Goal: Information Seeking & Learning: Learn about a topic

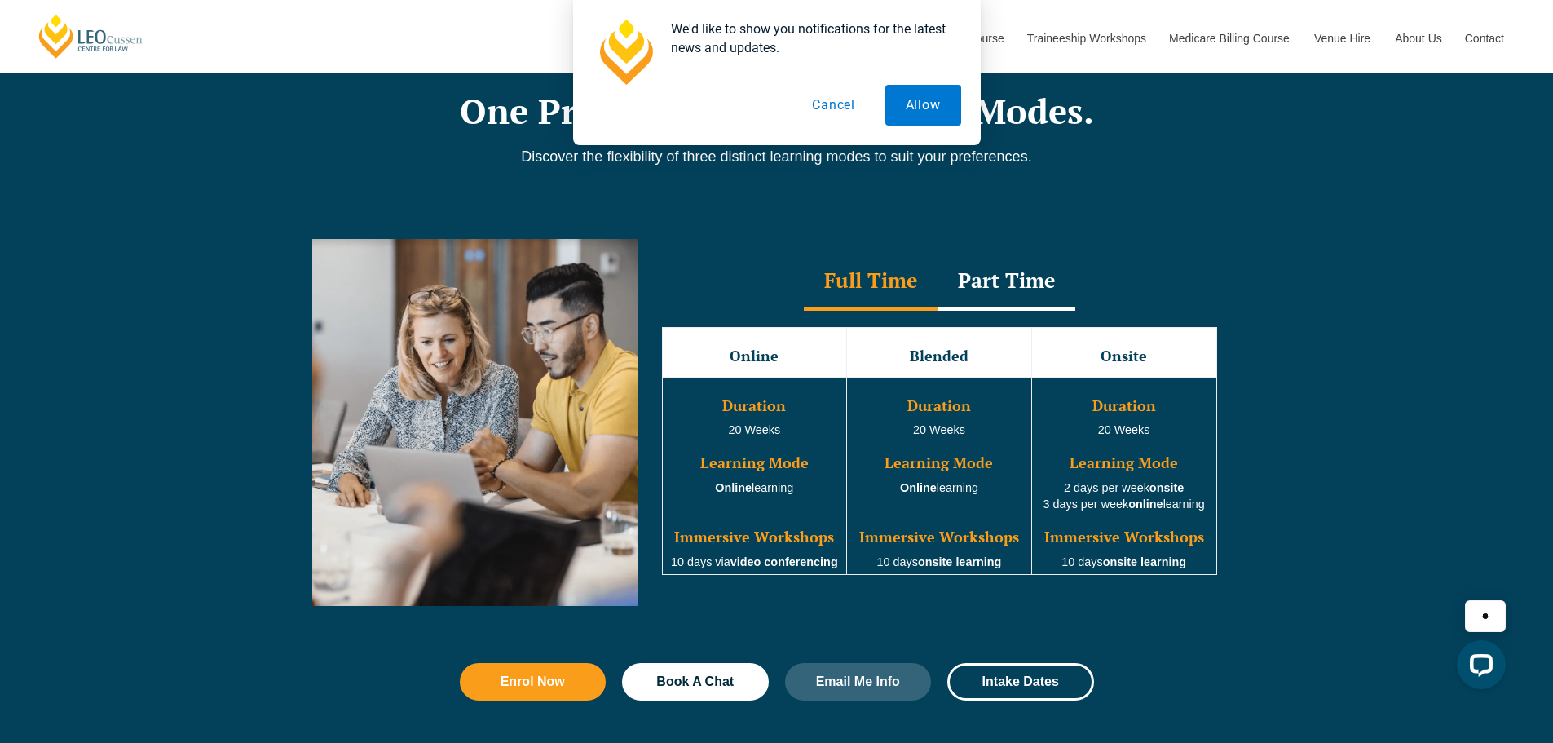
scroll to position [1386, 0]
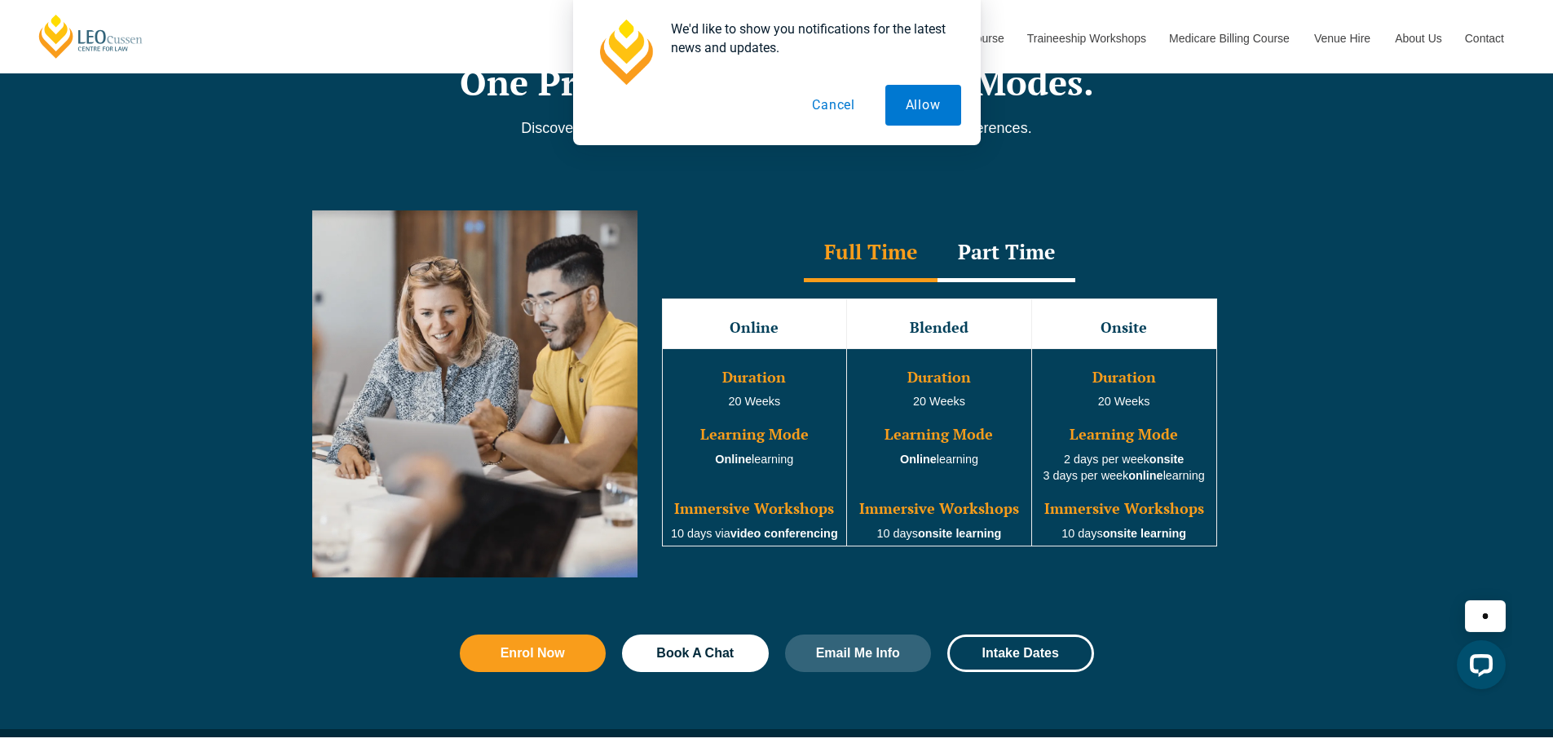
click at [843, 111] on button "Cancel" at bounding box center [834, 105] width 84 height 41
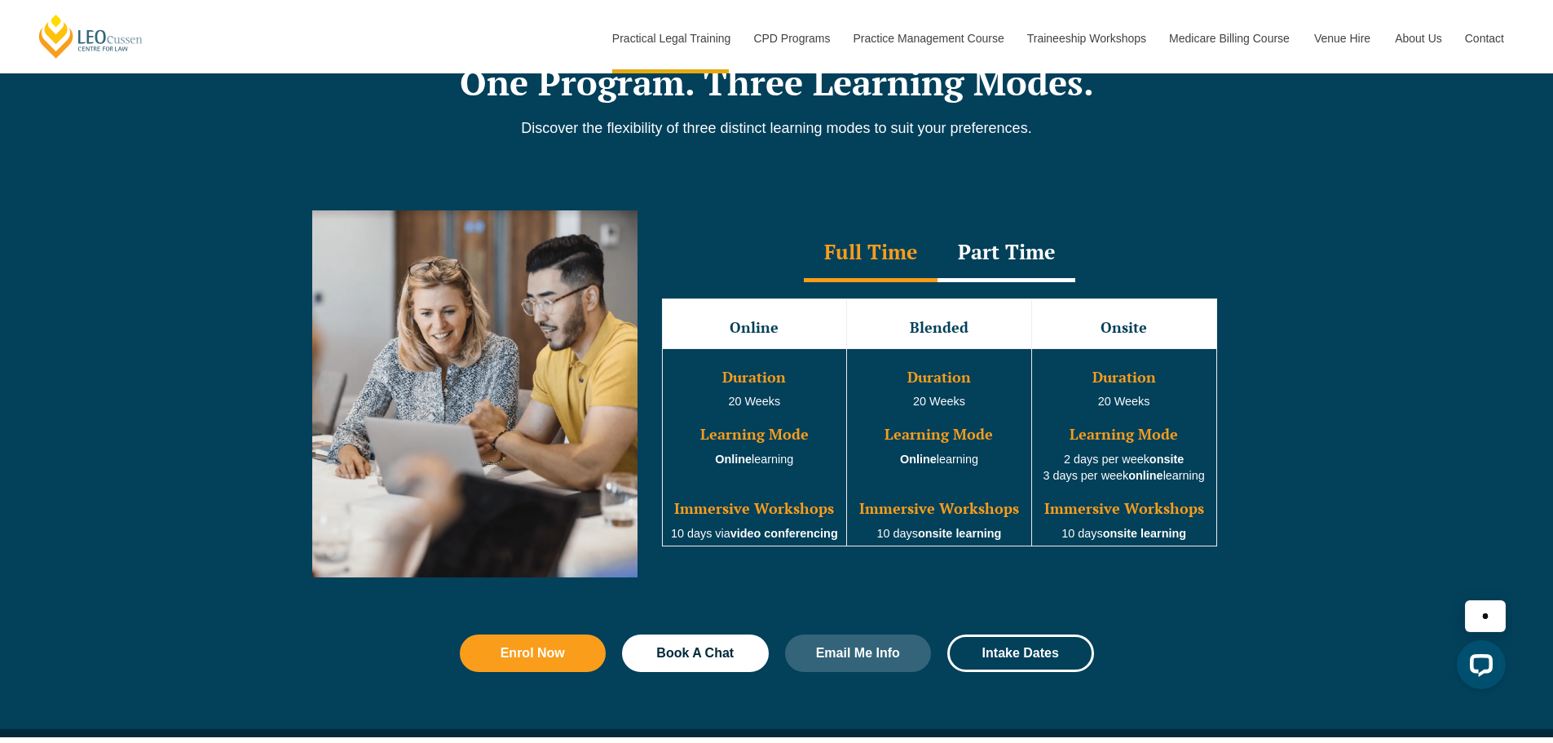
click at [992, 288] on div "Online Blended Onsite Duration 20 Weeks Learning Mode Online learning Immersive…" at bounding box center [940, 422] width 588 height 281
click at [994, 280] on div "Part Time" at bounding box center [1007, 253] width 138 height 57
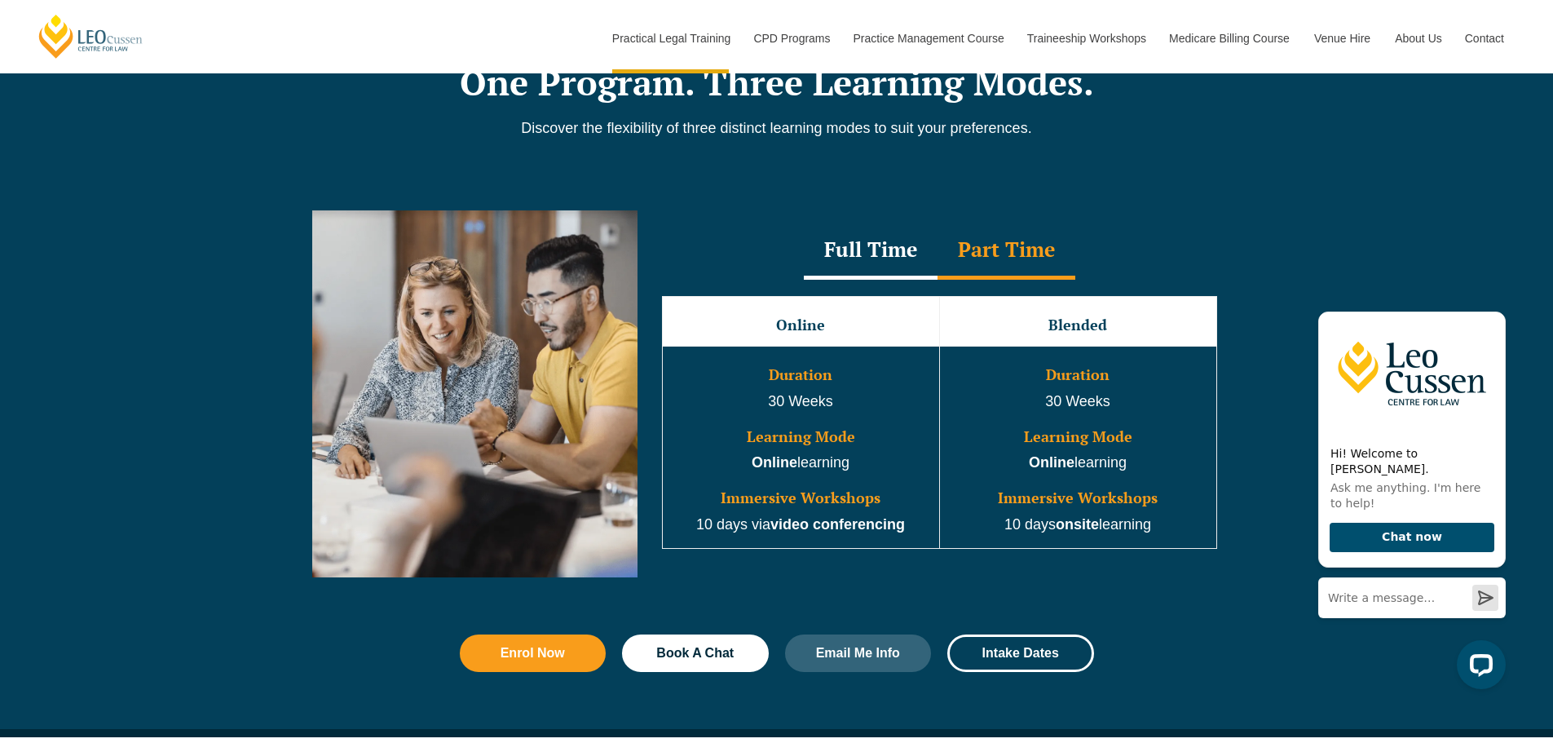
click at [846, 276] on div "Full Time" at bounding box center [871, 251] width 134 height 57
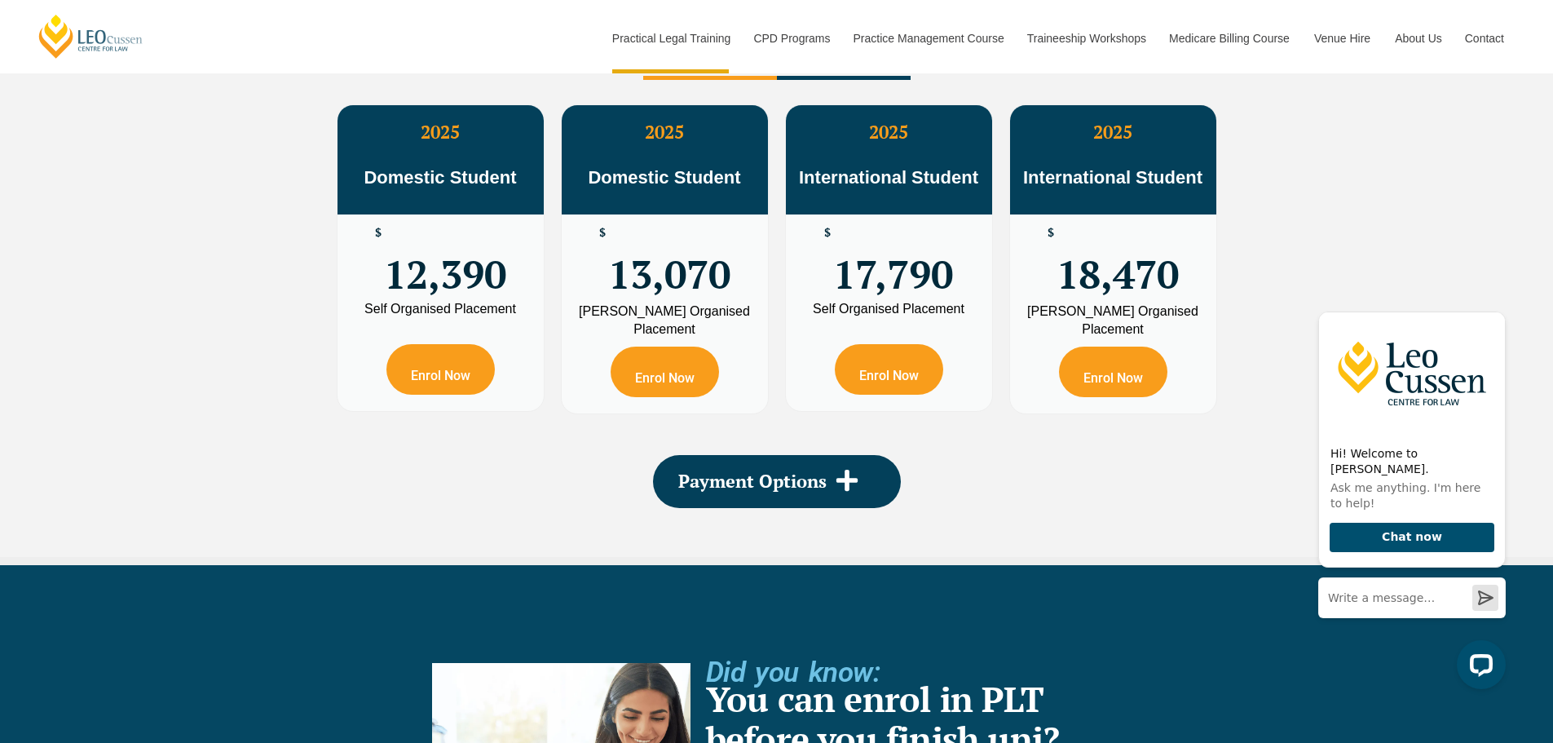
scroll to position [3017, 0]
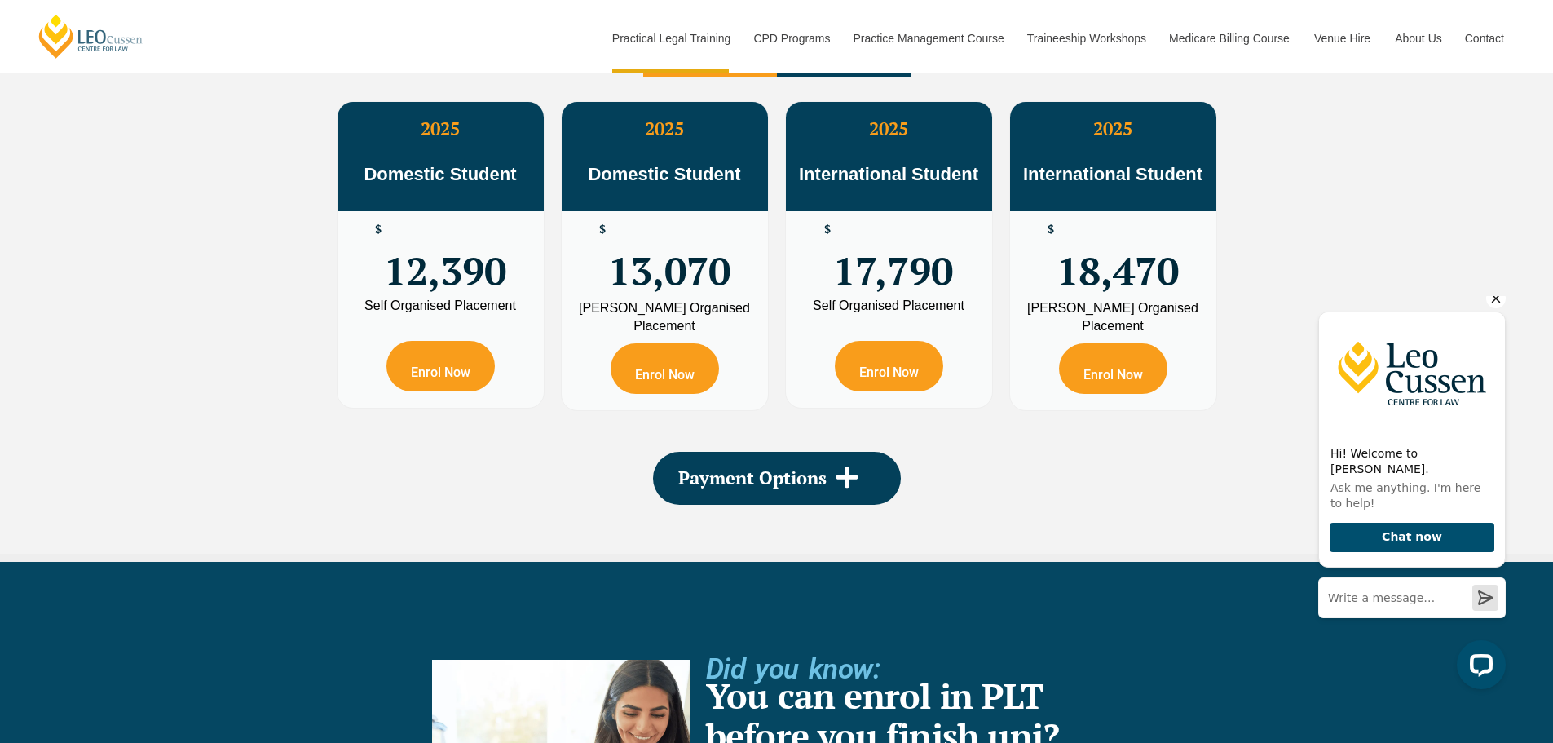
click at [1490, 308] on icon "Hide greeting" at bounding box center [1497, 299] width 20 height 20
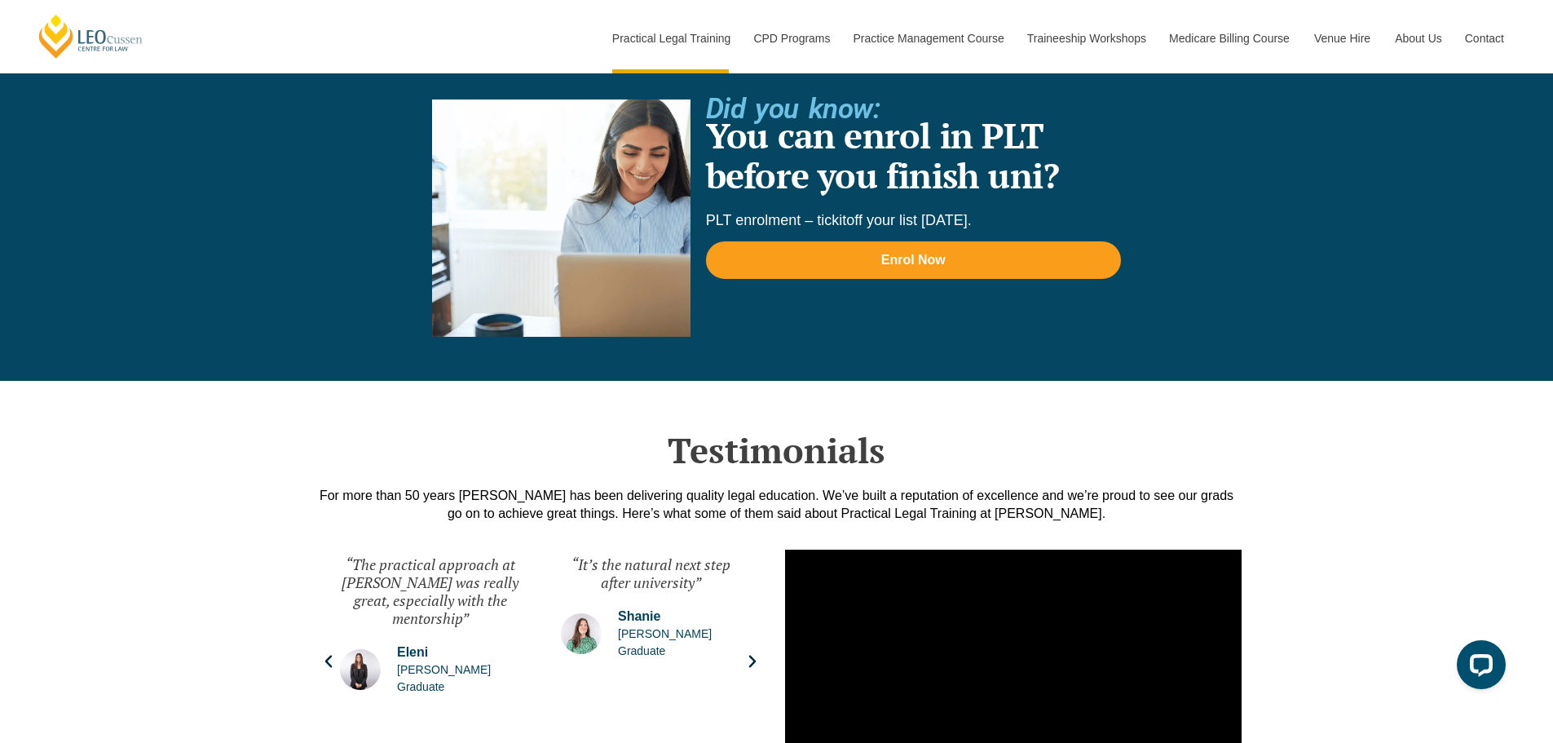
scroll to position [3588, 0]
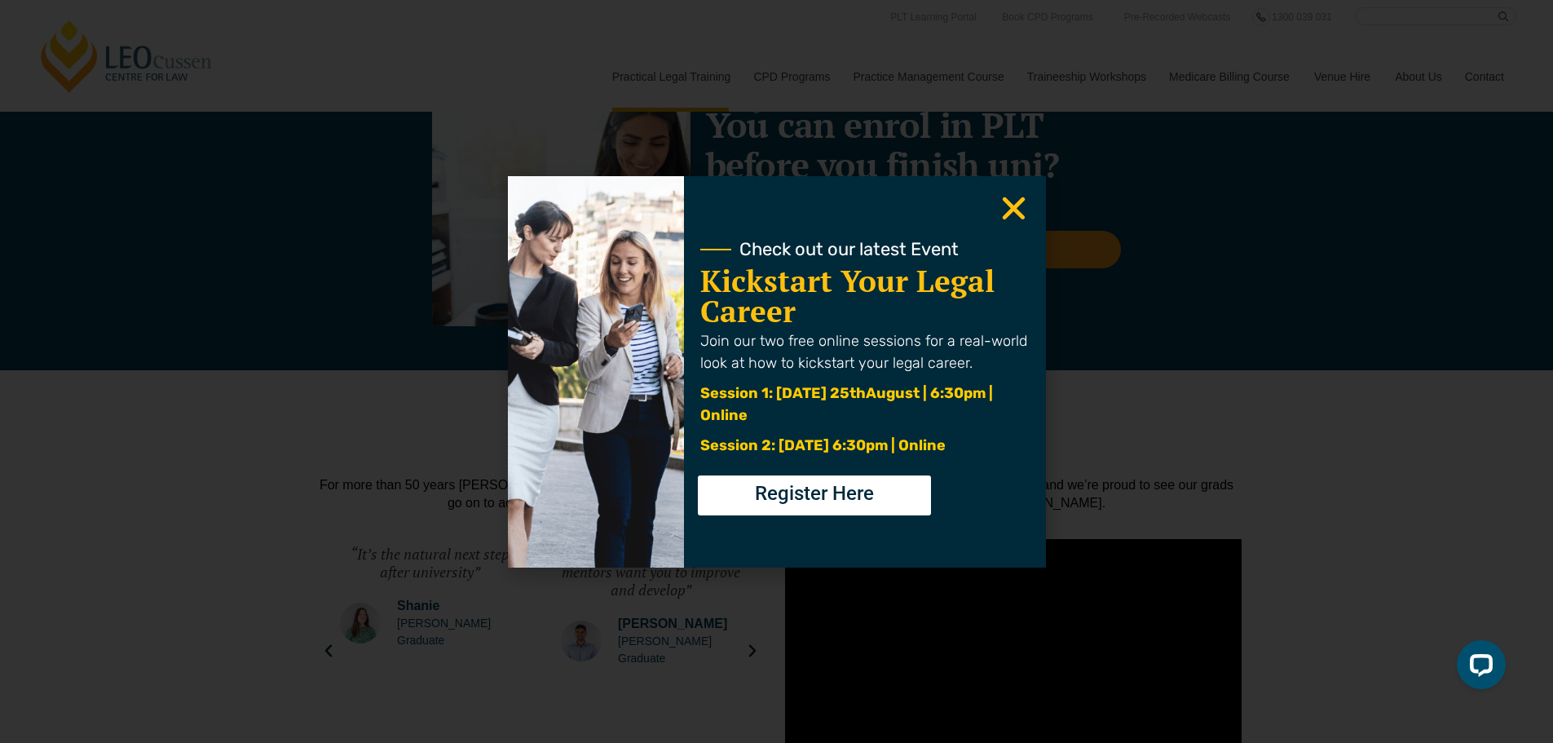
click at [1022, 206] on icon "Close" at bounding box center [1014, 208] width 32 height 32
click at [174, 530] on div "Check out our latest Event Kickstart Your Legal Career Join our two free online…" at bounding box center [776, 371] width 1553 height 743
click at [1019, 197] on div "Did you know: You can enrol in PLT before you finish uni? PLT enrolment – tick …" at bounding box center [913, 207] width 415 height 219
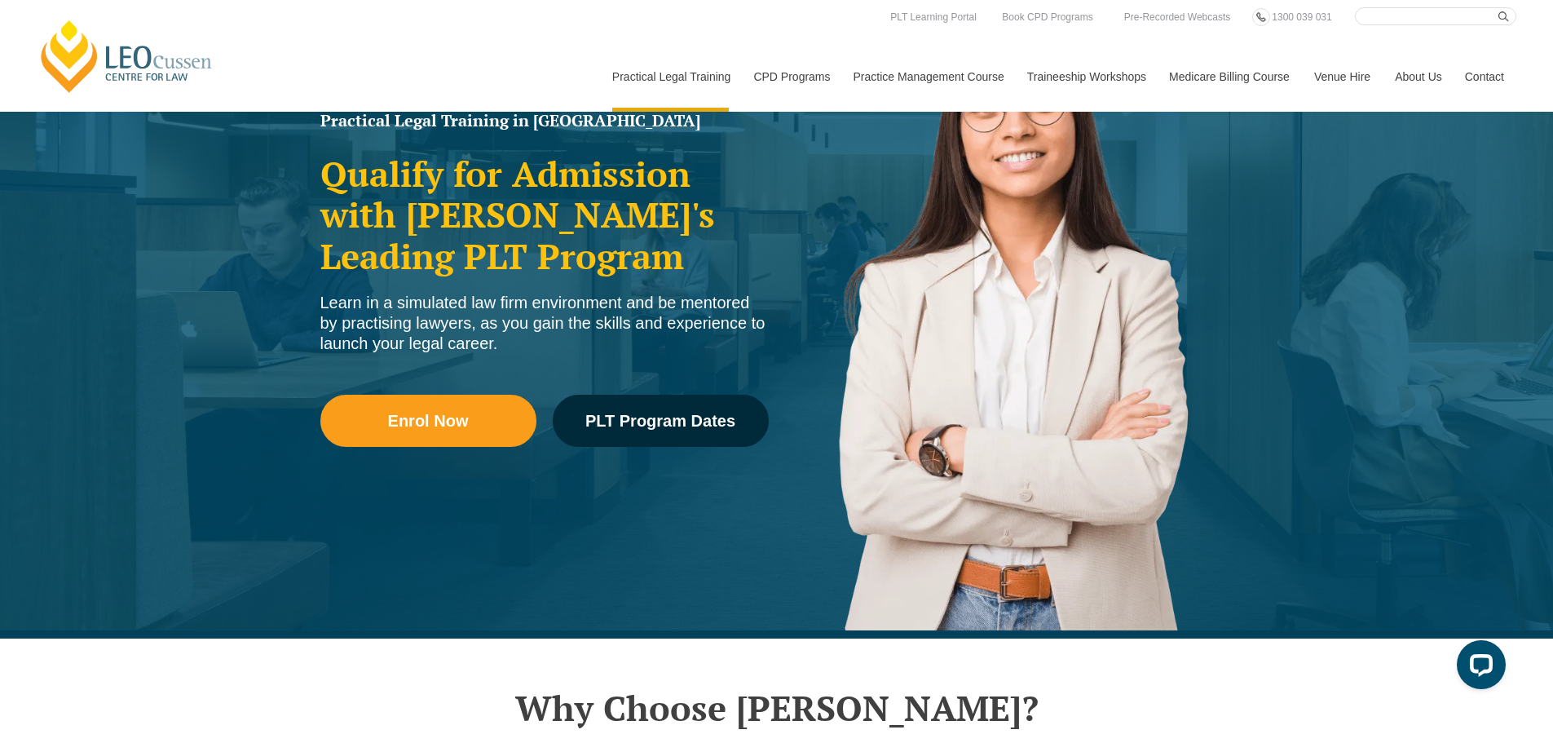
scroll to position [0, 0]
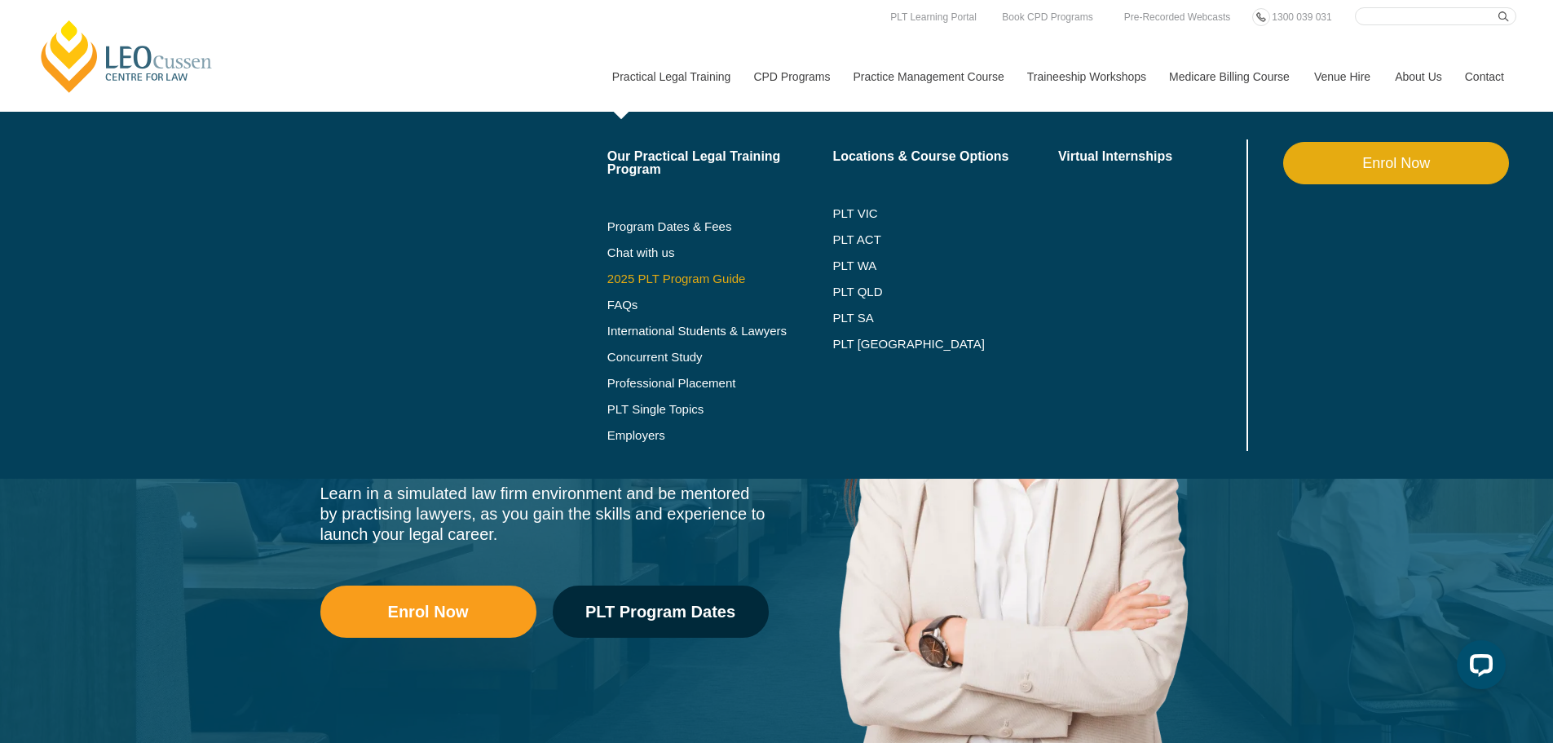
click at [688, 282] on link "2025 PLT Program Guide" at bounding box center [700, 278] width 185 height 13
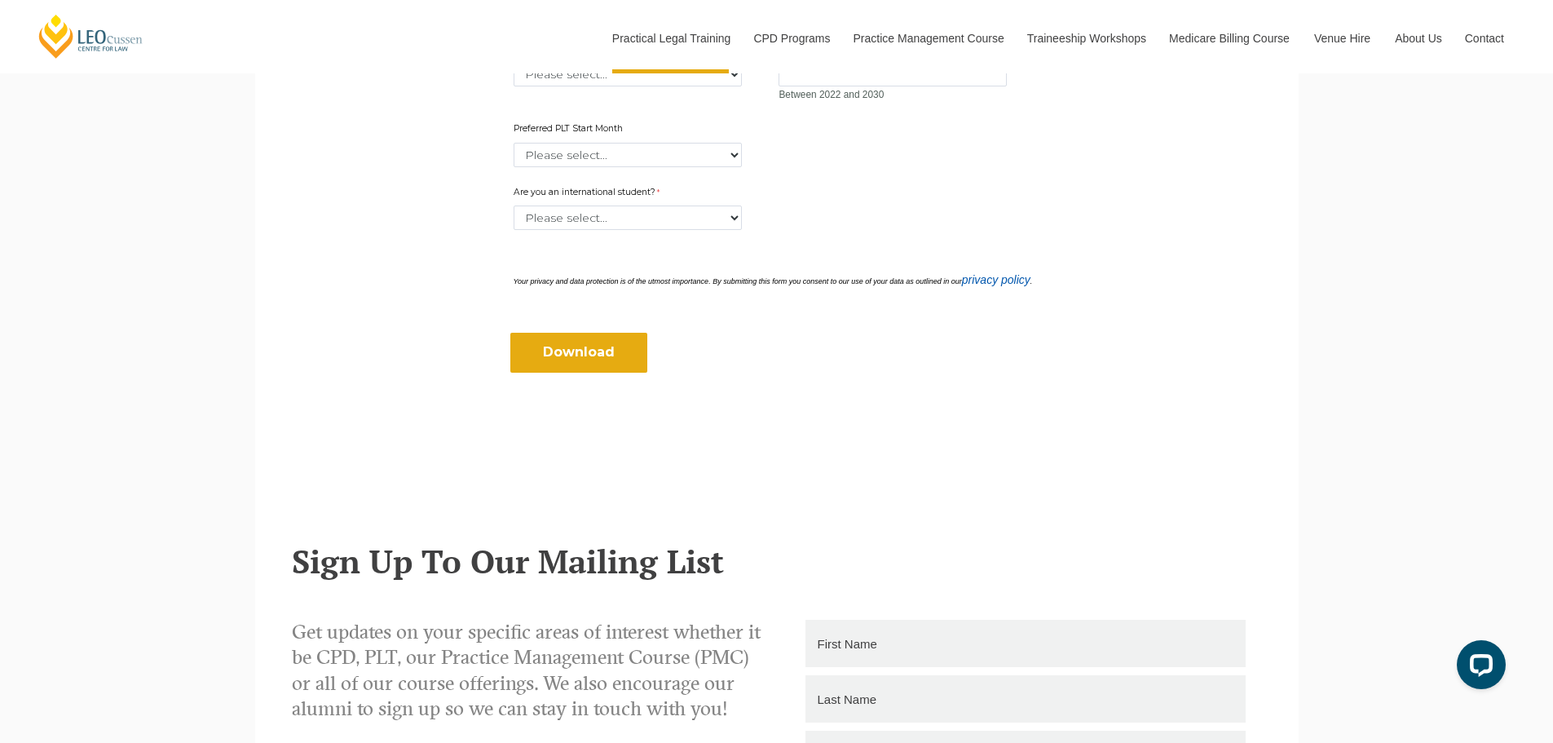
scroll to position [553, 0]
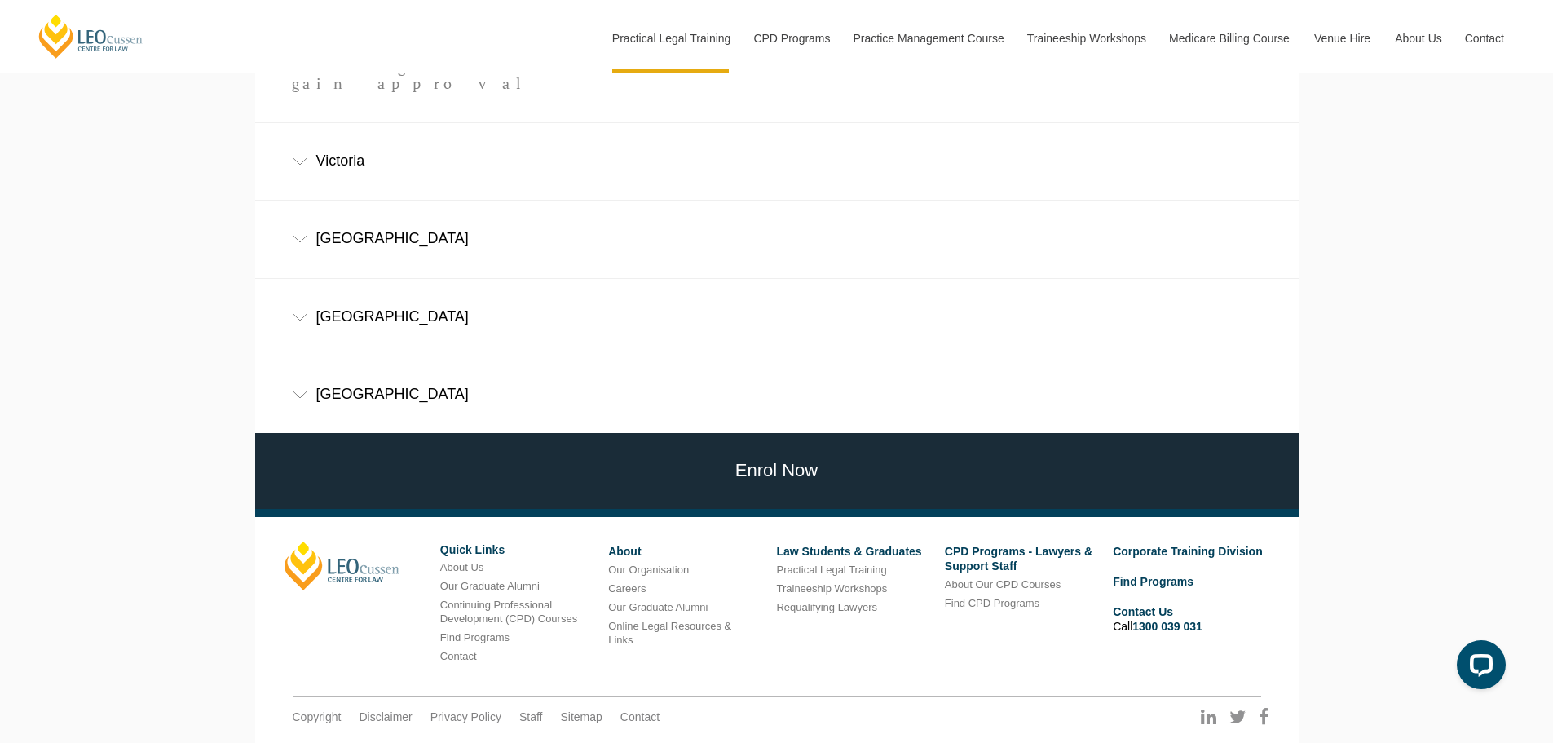
scroll to position [1223, 0]
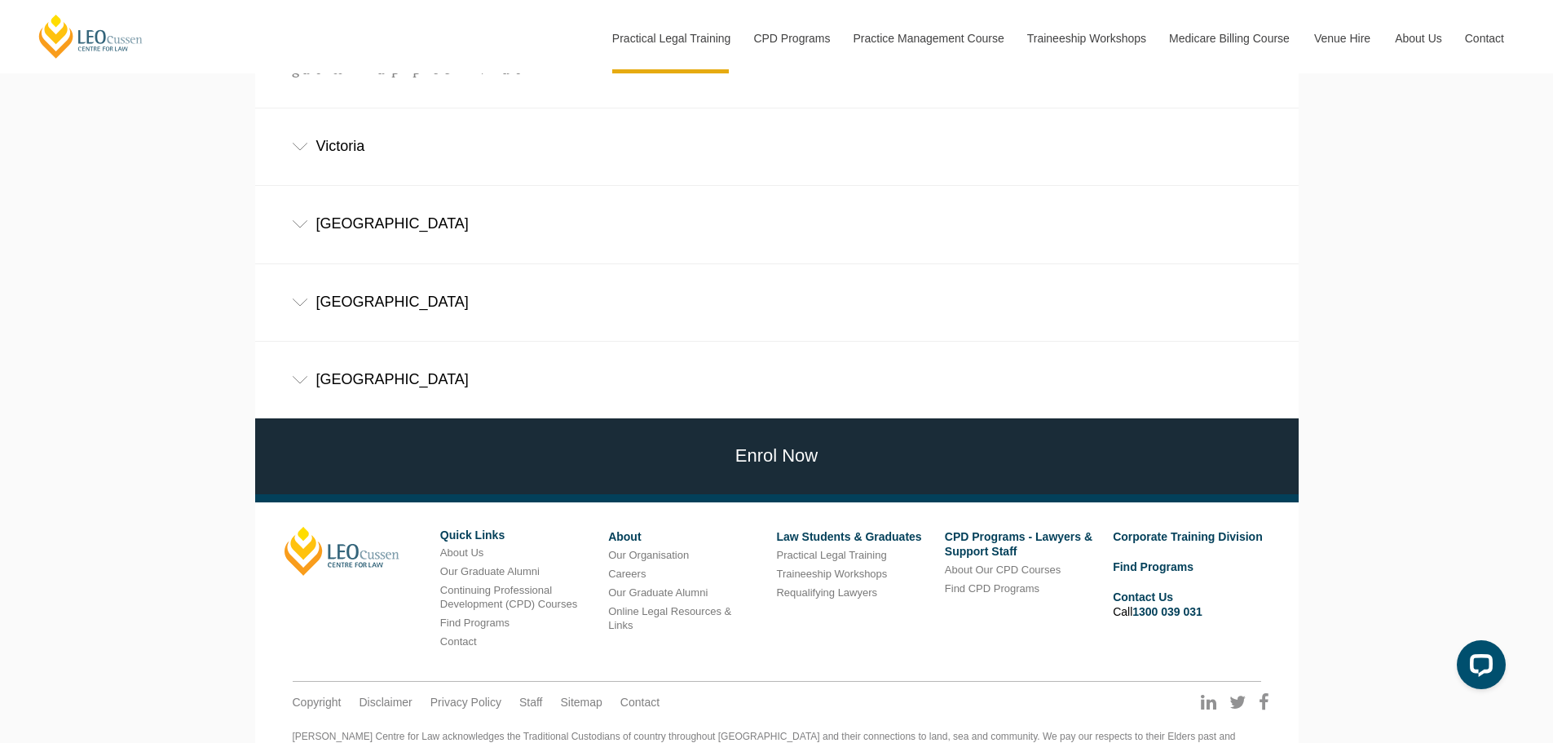
click at [381, 134] on div "Victoria" at bounding box center [777, 146] width 1044 height 76
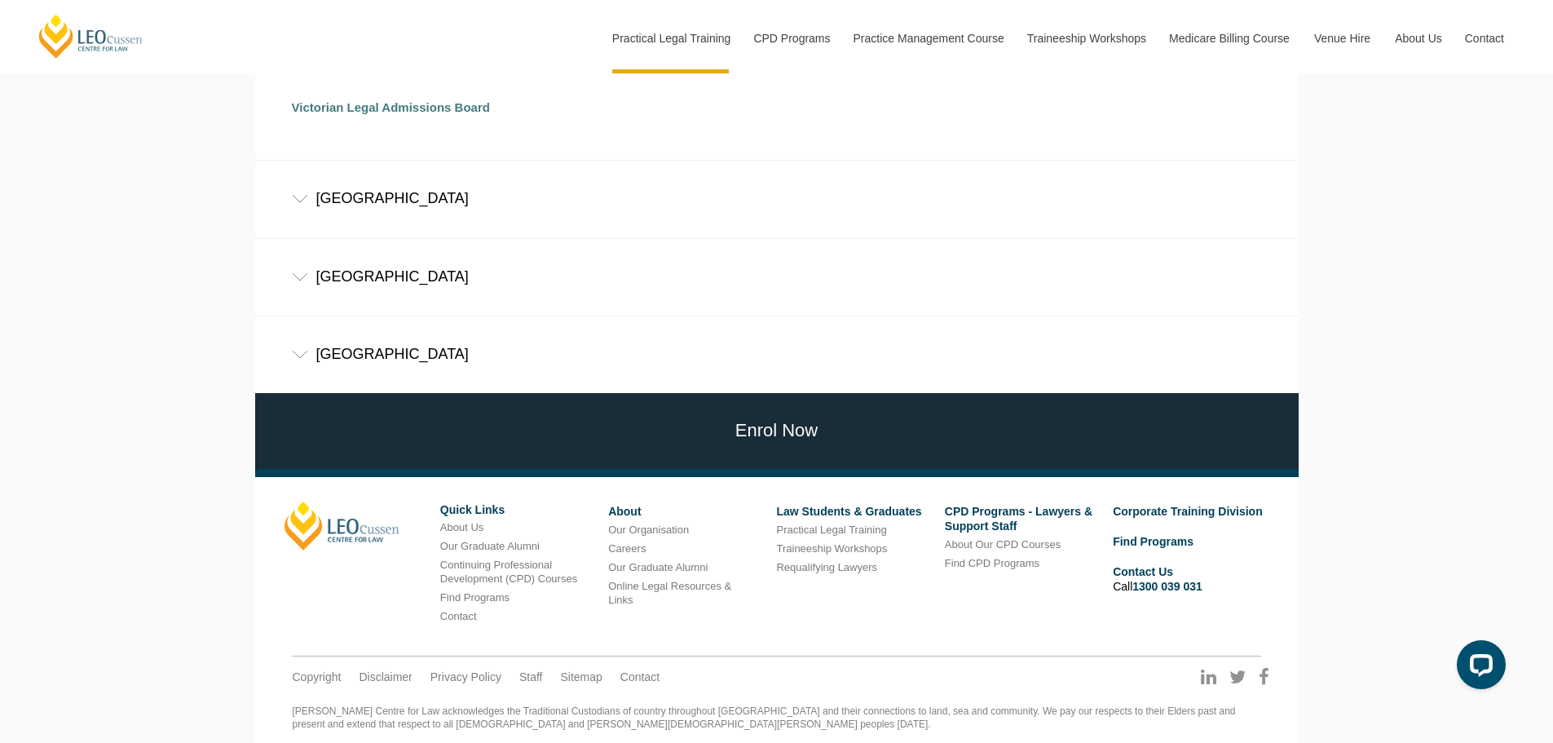
scroll to position [1346, 0]
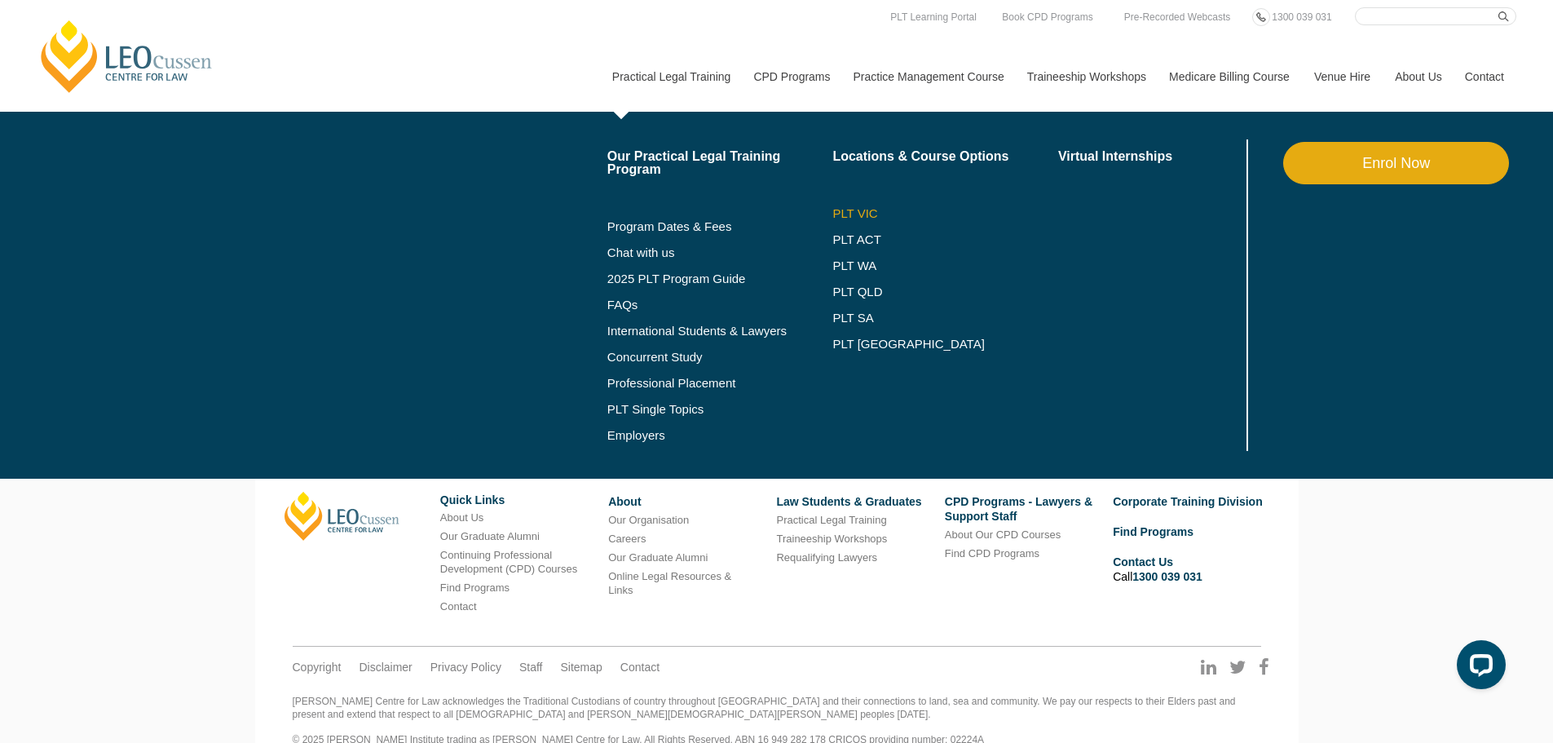
click at [857, 218] on link "PLT VIC" at bounding box center [946, 213] width 226 height 13
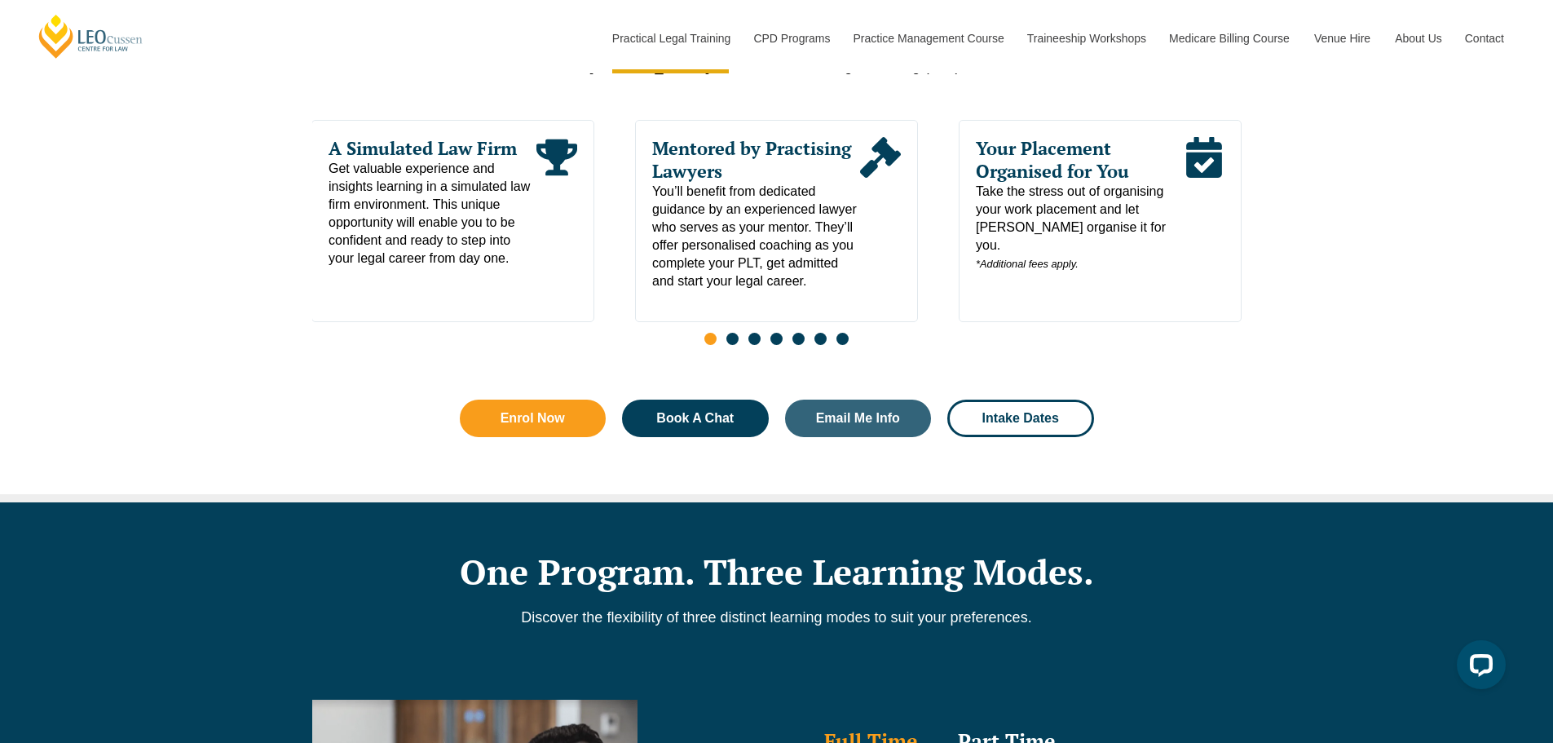
click at [733, 341] on span "Go to slide 2" at bounding box center [733, 339] width 12 height 12
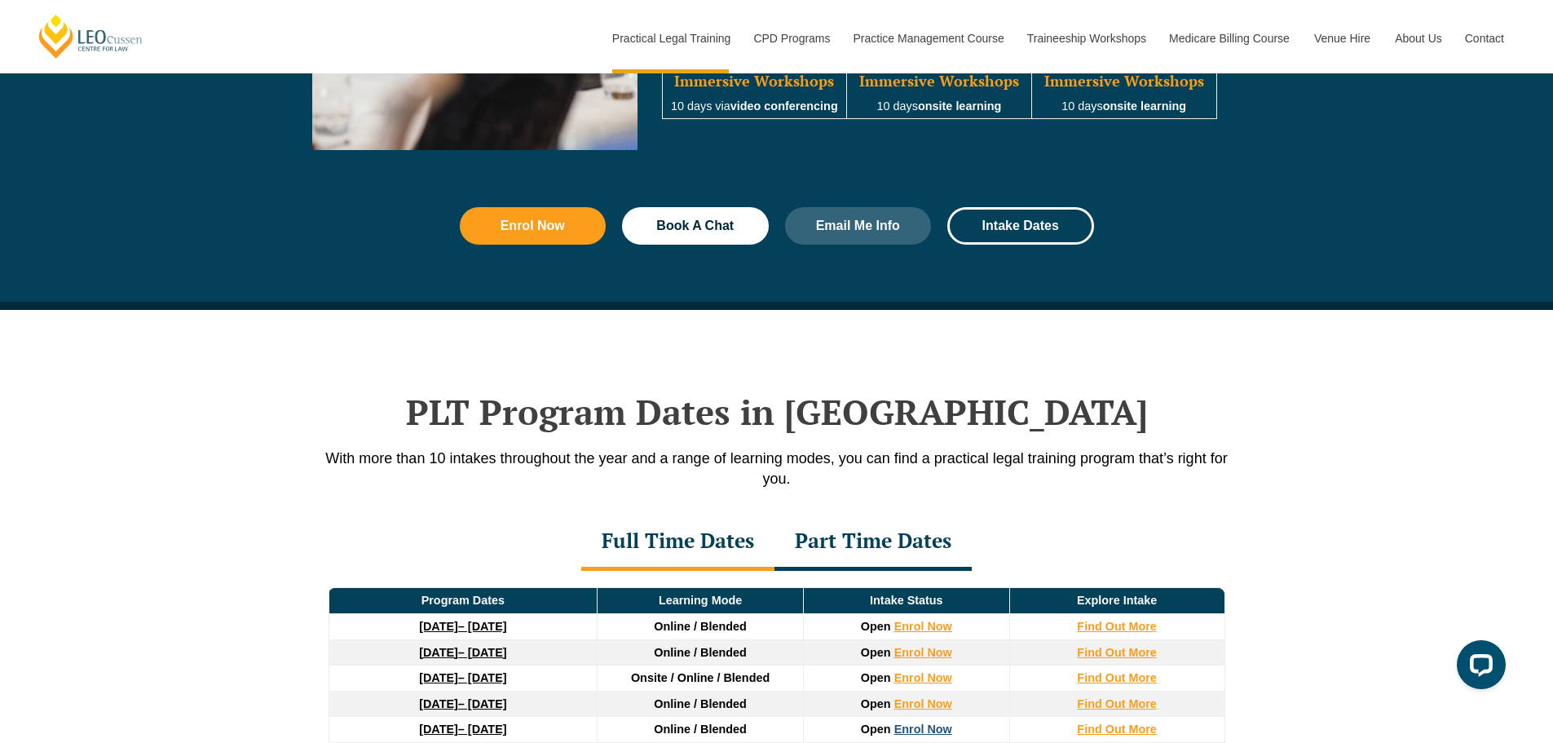
scroll to position [2120, 0]
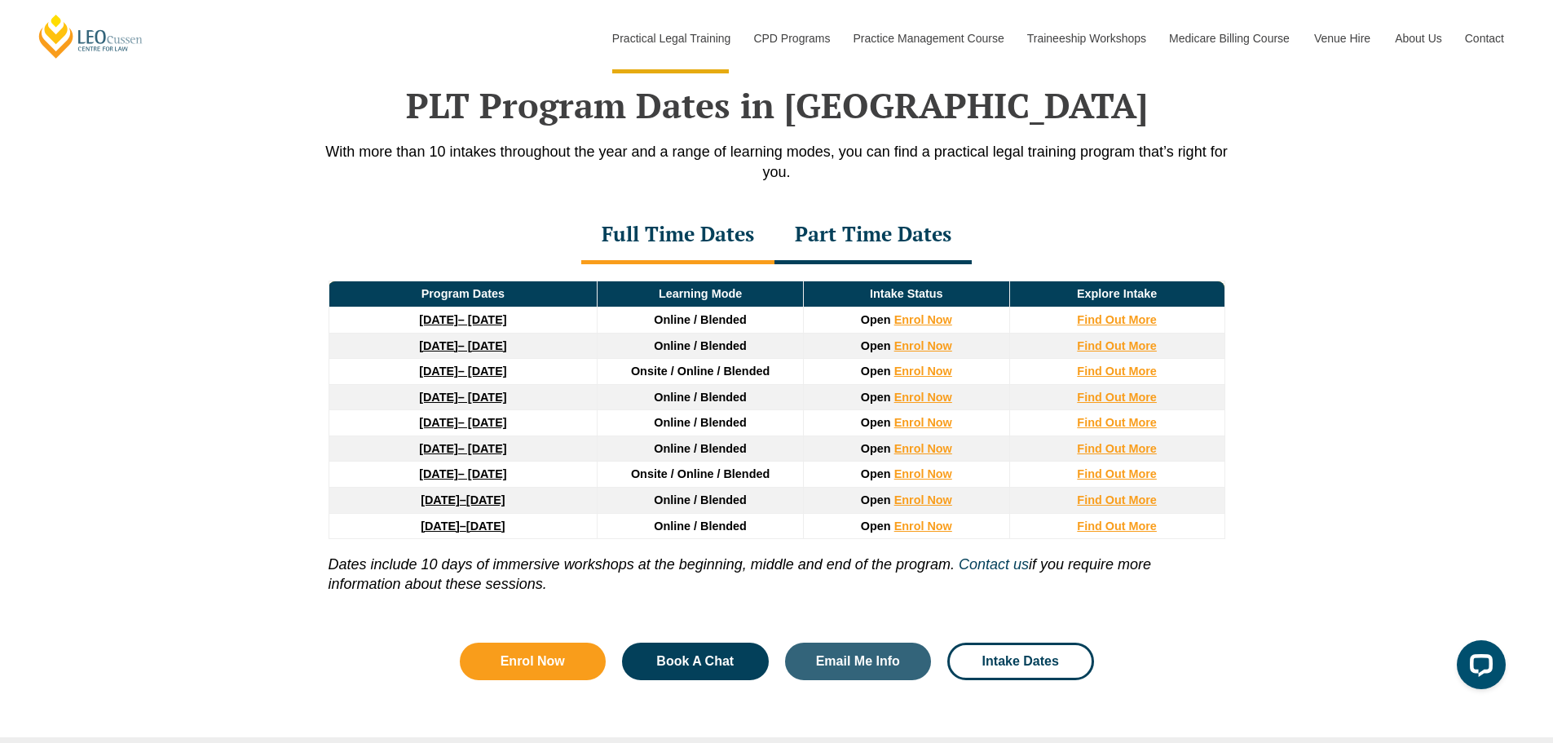
click at [449, 428] on strong "23 March 2026" at bounding box center [438, 422] width 39 height 13
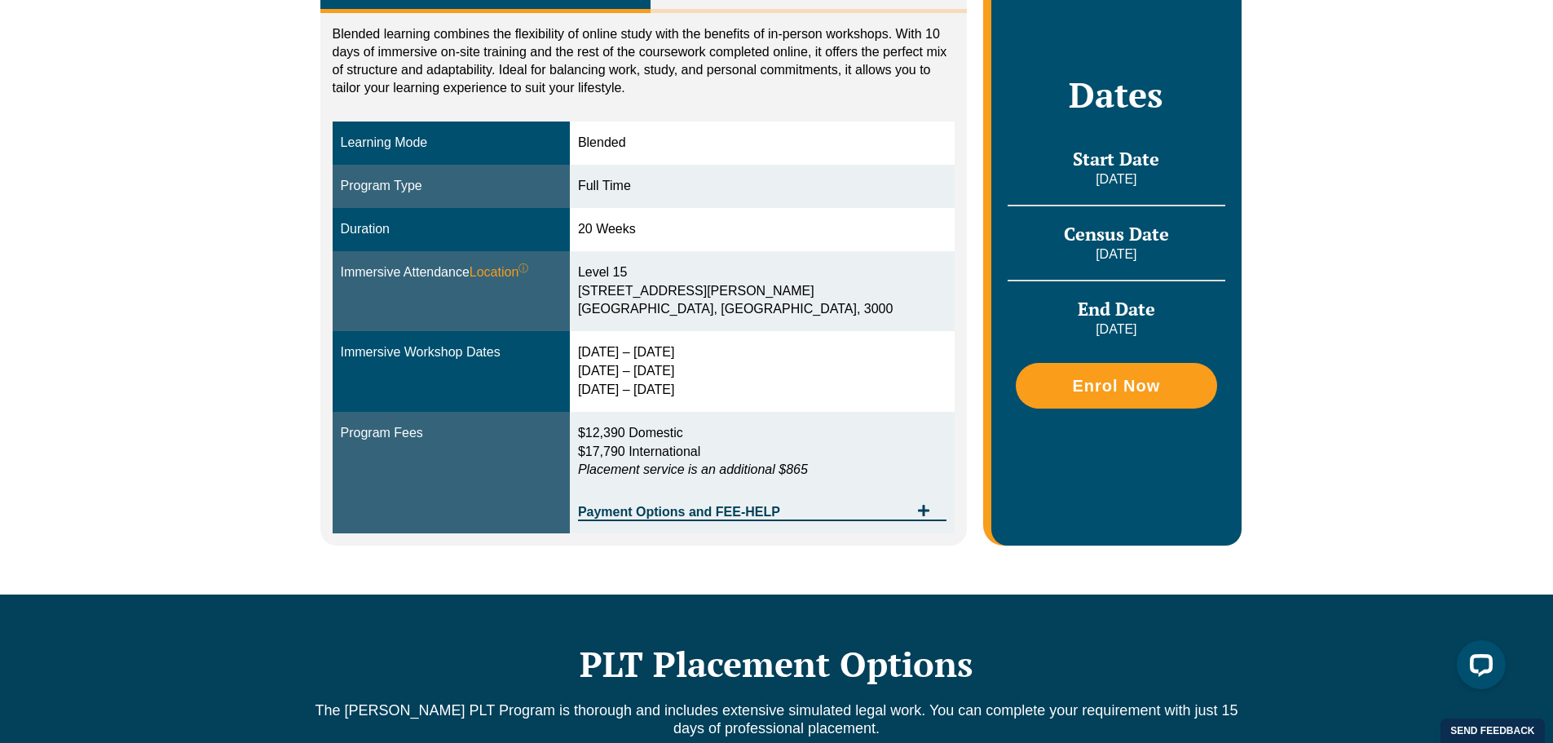
scroll to position [326, 0]
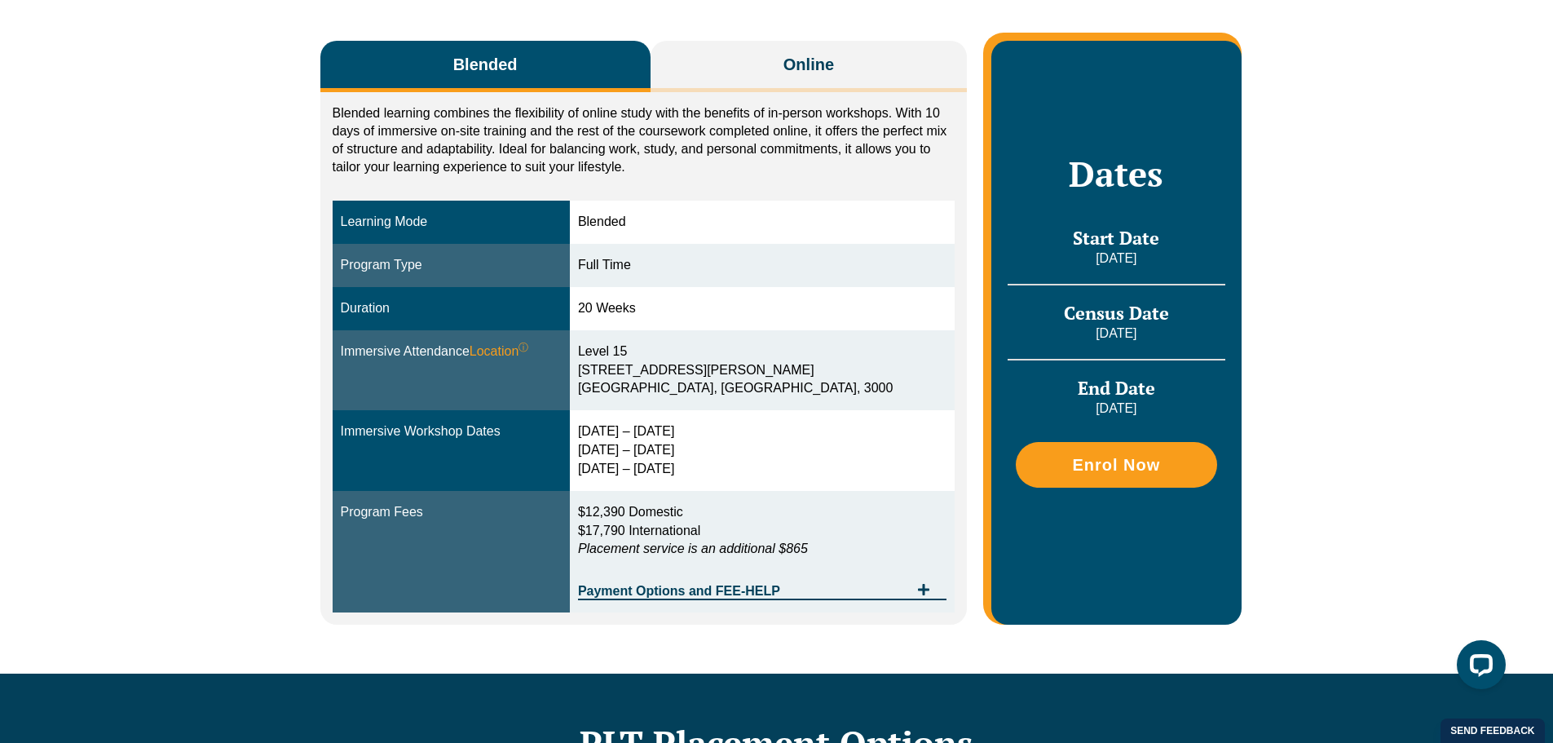
click at [821, 69] on link "CPD Programs" at bounding box center [790, 77] width 99 height 70
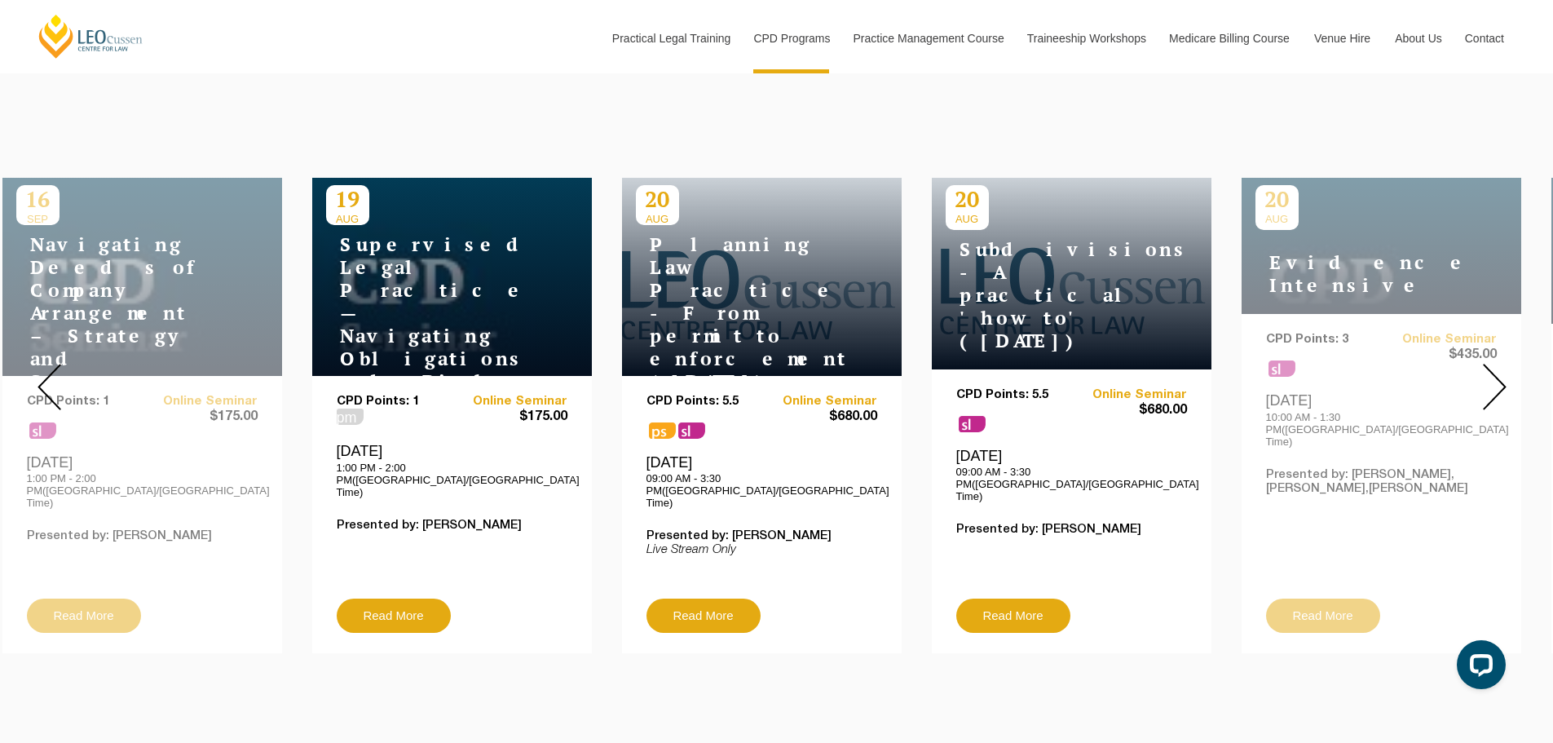
scroll to position [571, 0]
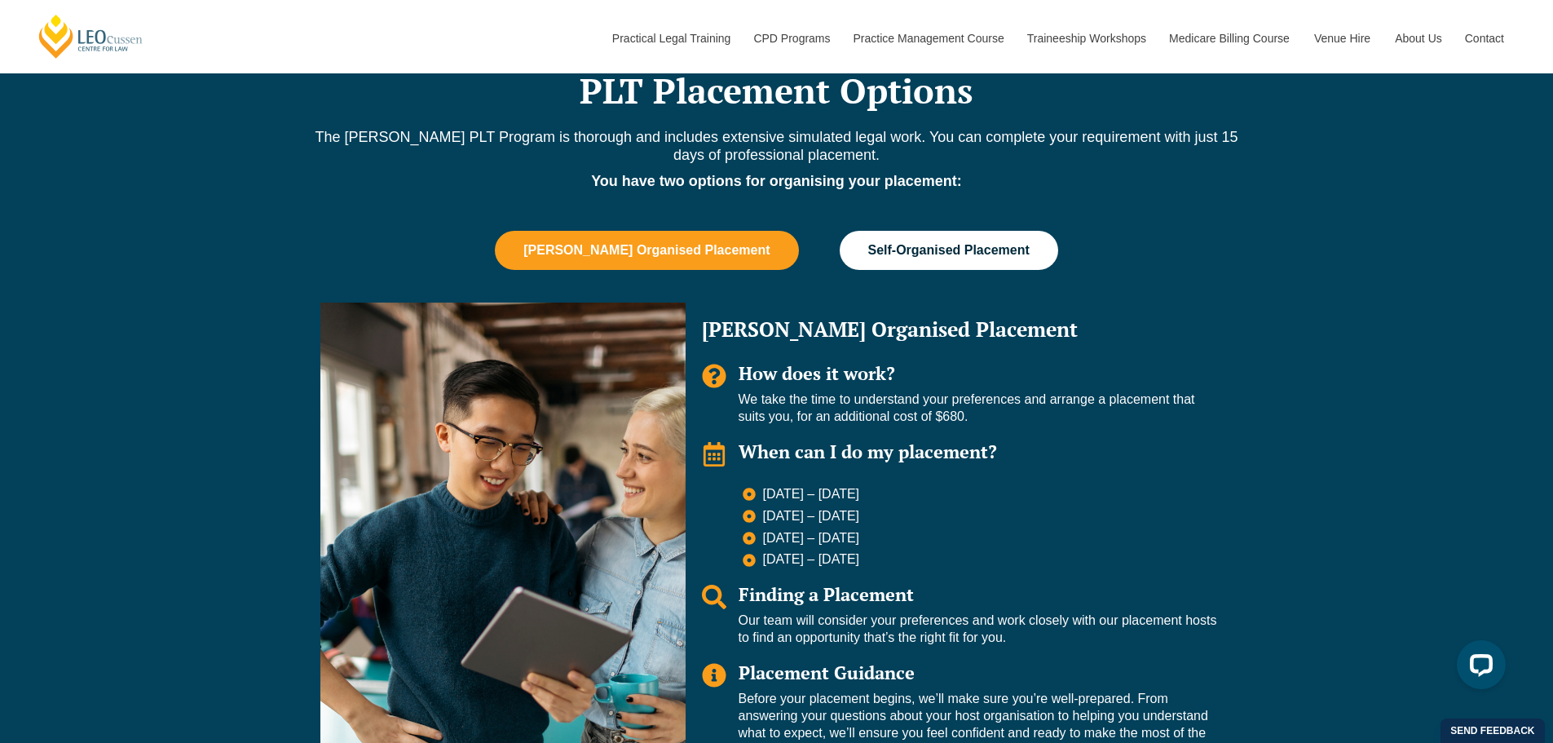
click at [936, 250] on span "Self-Organised Placement" at bounding box center [948, 250] width 161 height 15
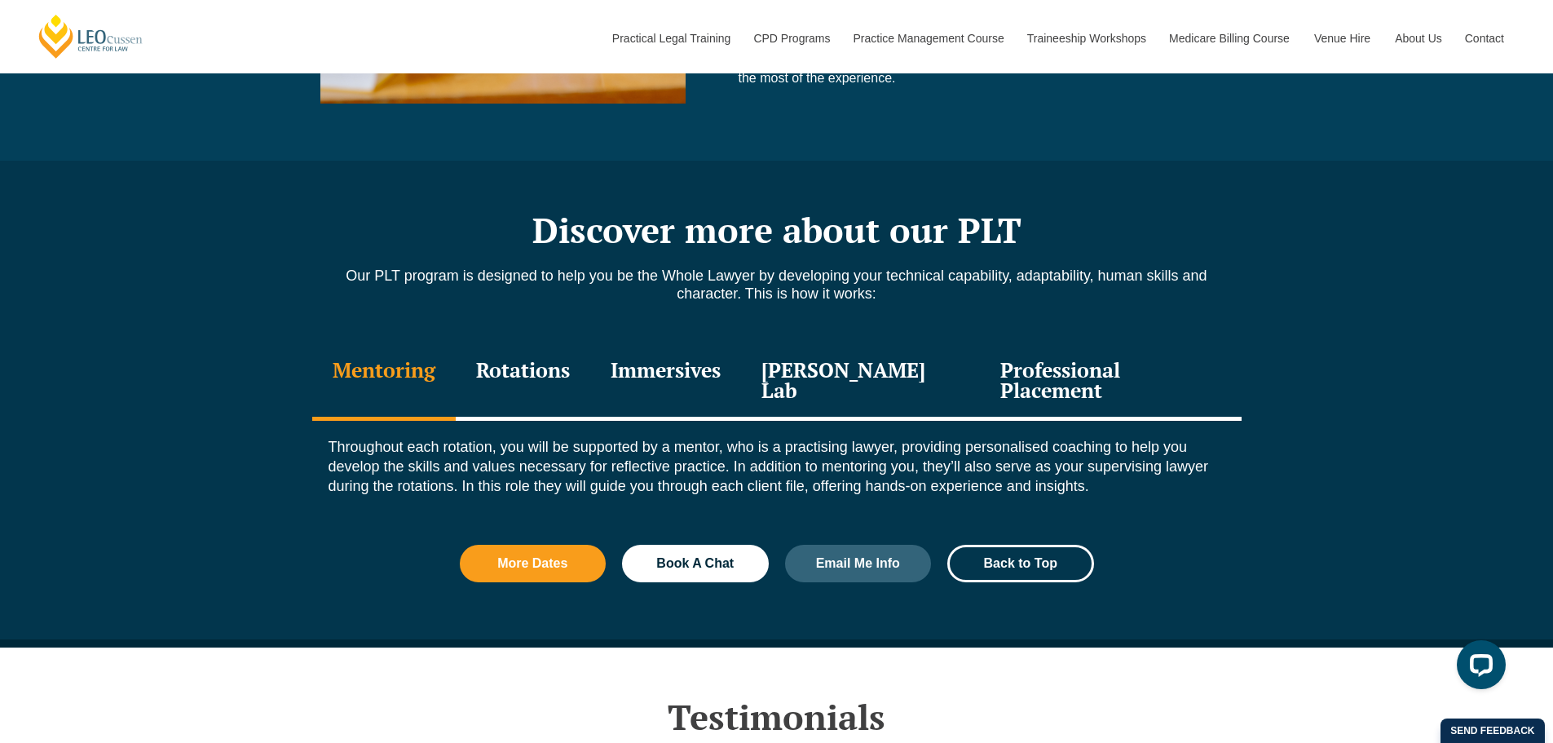
scroll to position [1631, 0]
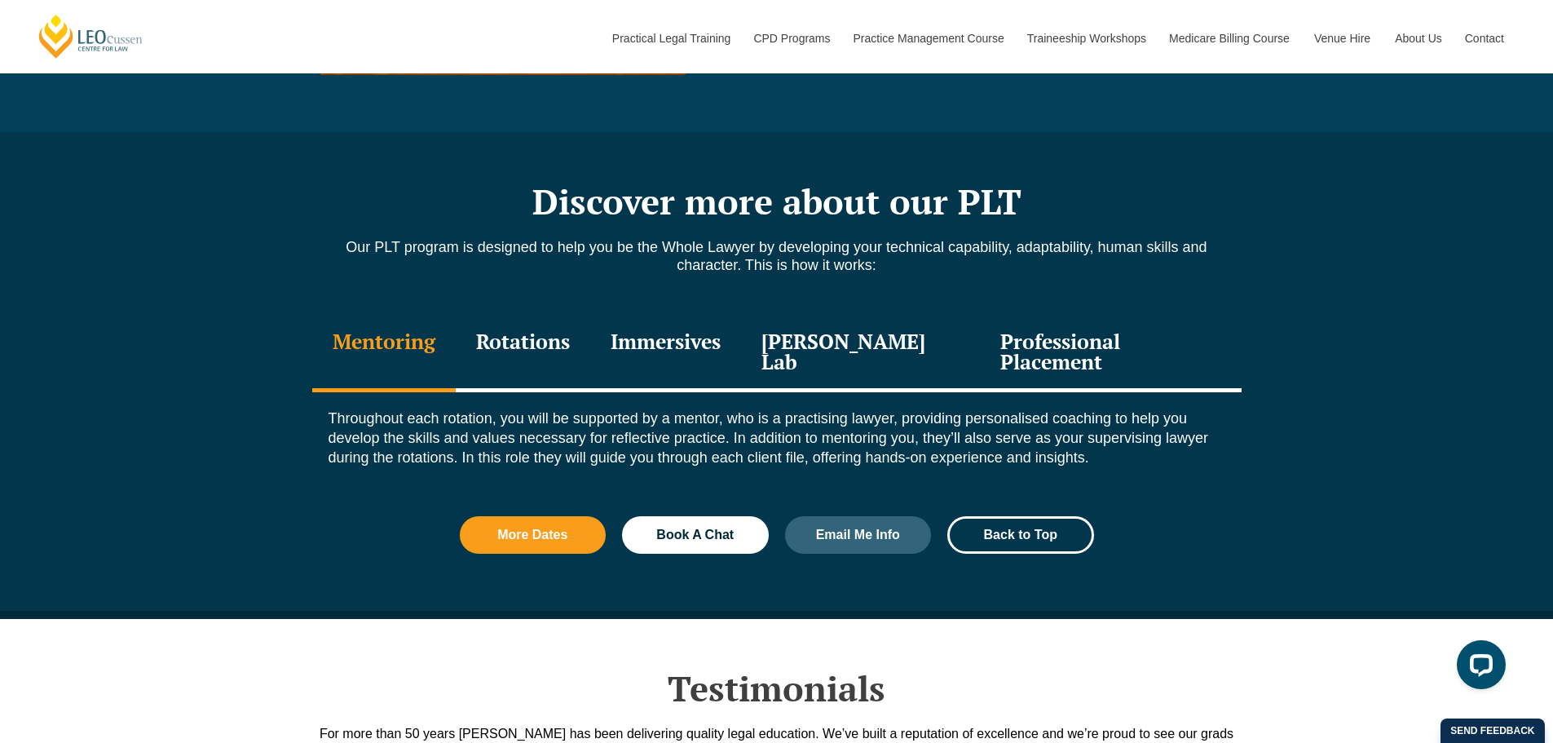
click at [550, 346] on div "Rotations" at bounding box center [523, 353] width 135 height 77
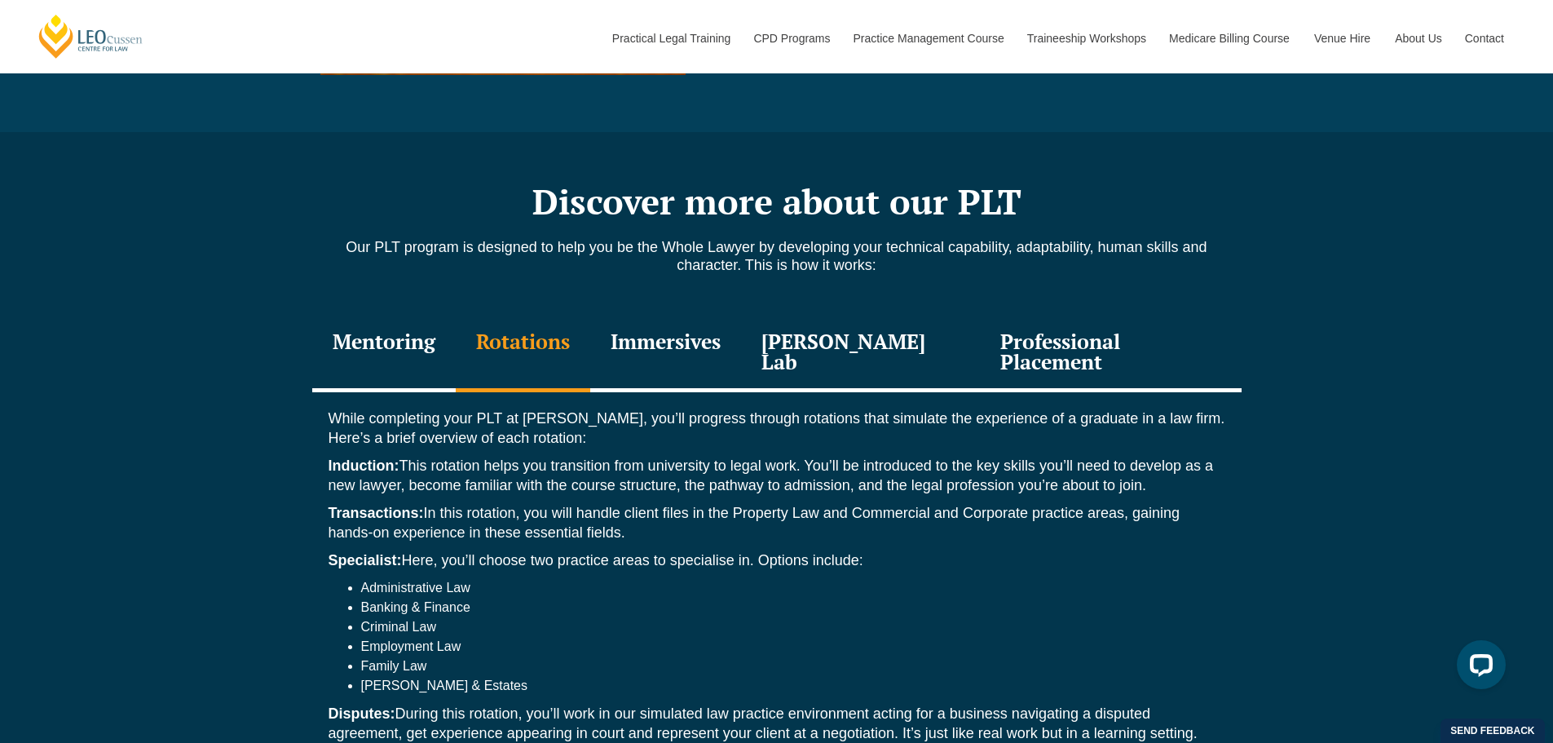
click at [656, 343] on div "Immersives" at bounding box center [665, 353] width 151 height 77
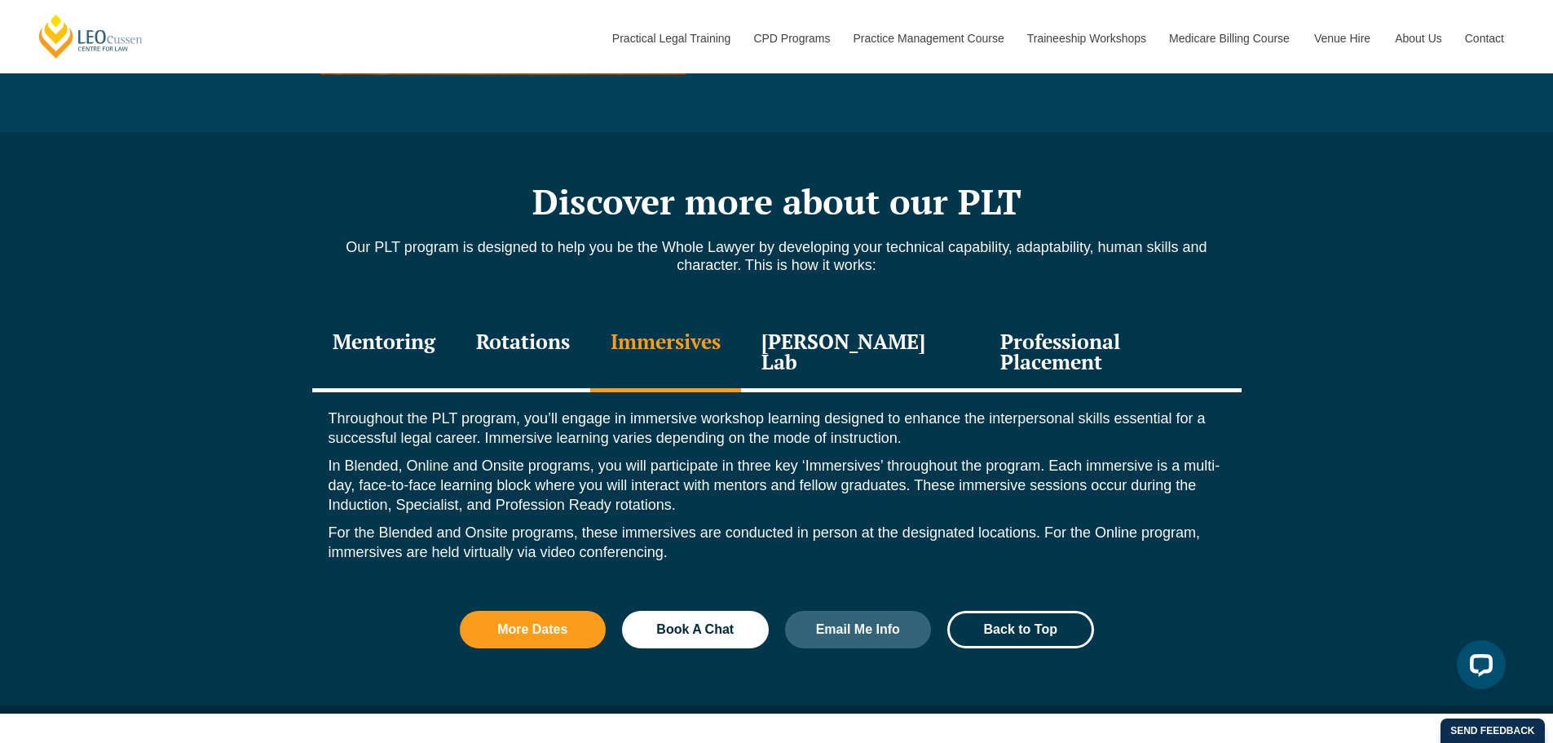
click at [1063, 353] on div "Professional Placement" at bounding box center [1110, 353] width 261 height 77
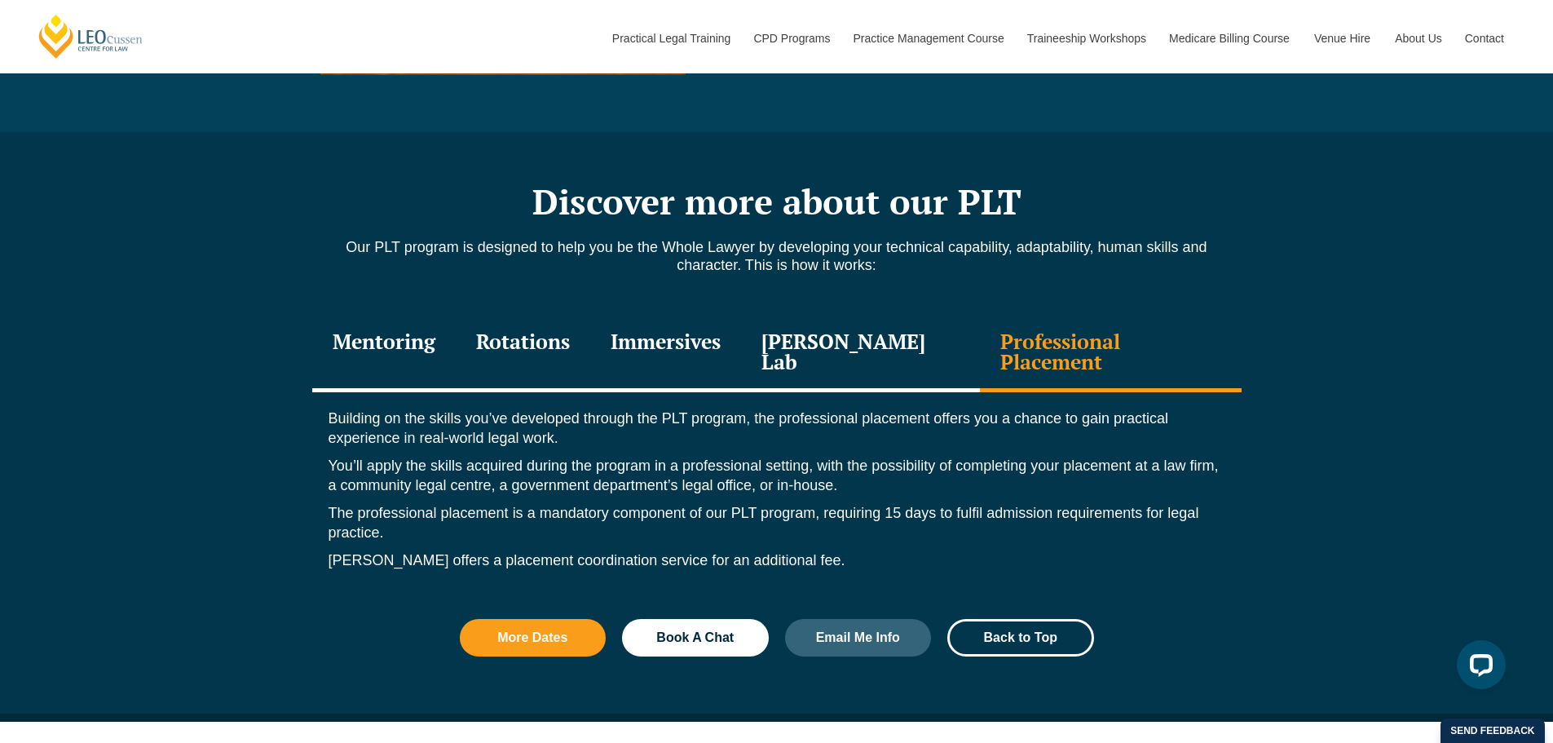
click at [837, 354] on div "[PERSON_NAME] Lab" at bounding box center [861, 353] width 240 height 77
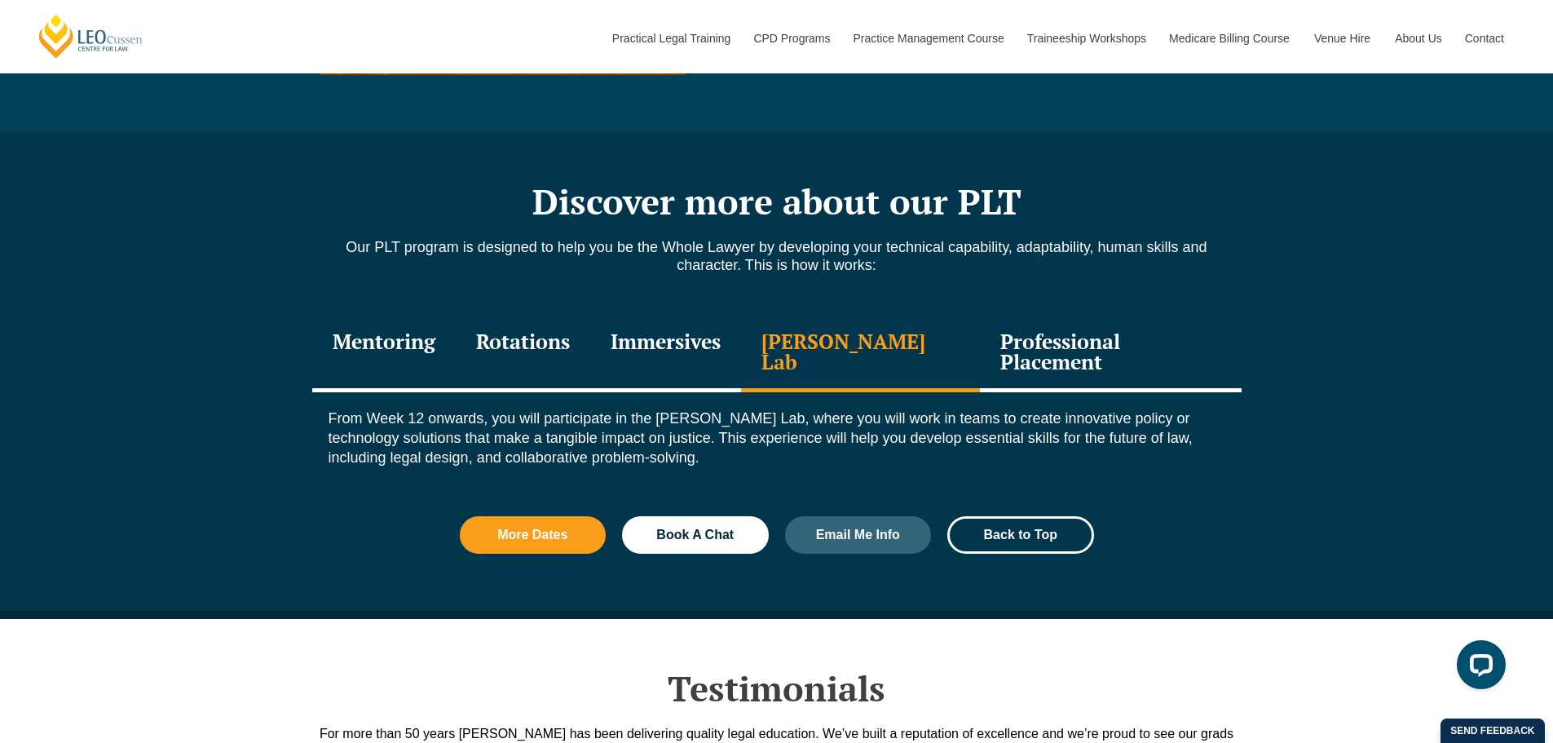
click at [359, 356] on div "Mentoring" at bounding box center [384, 353] width 144 height 77
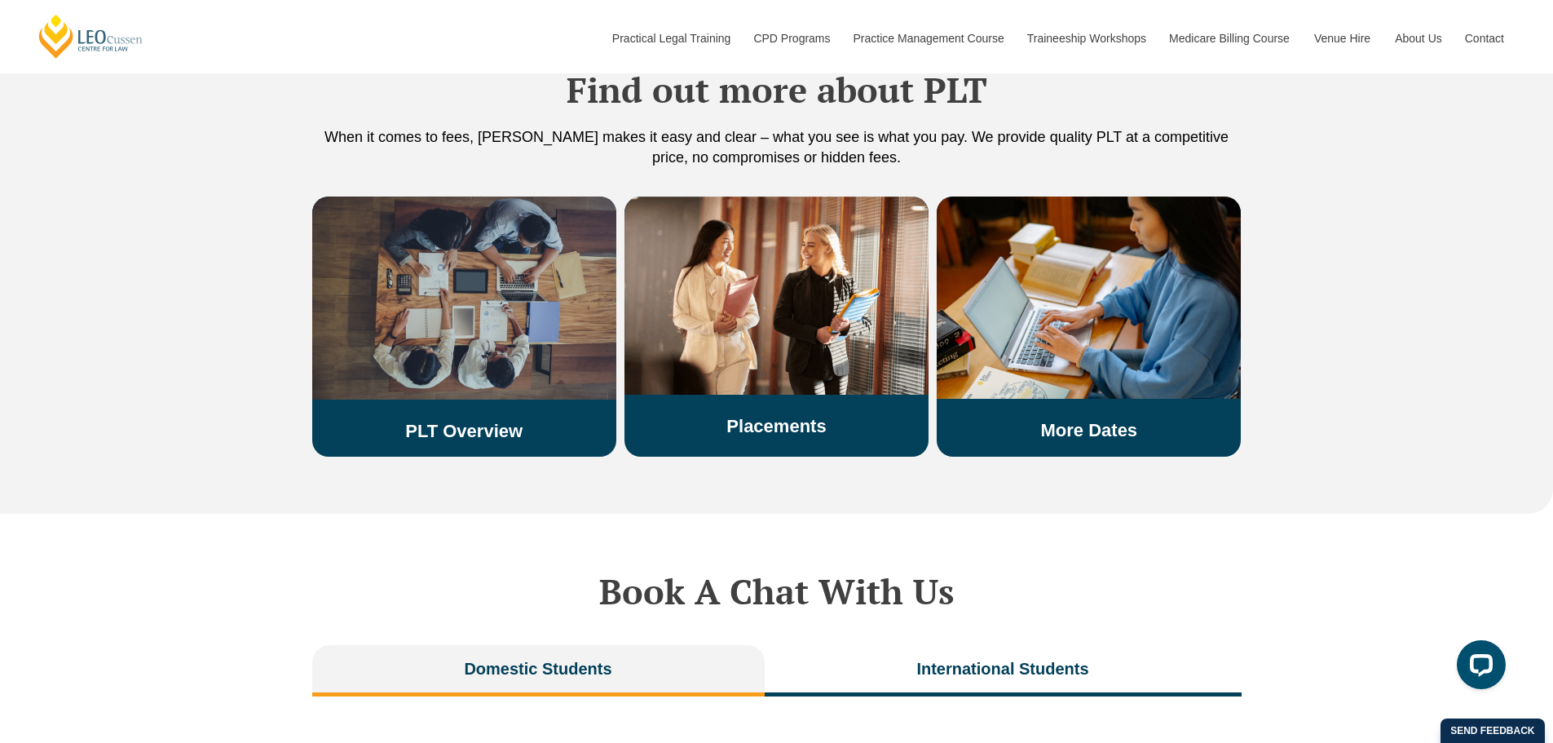
scroll to position [2691, 0]
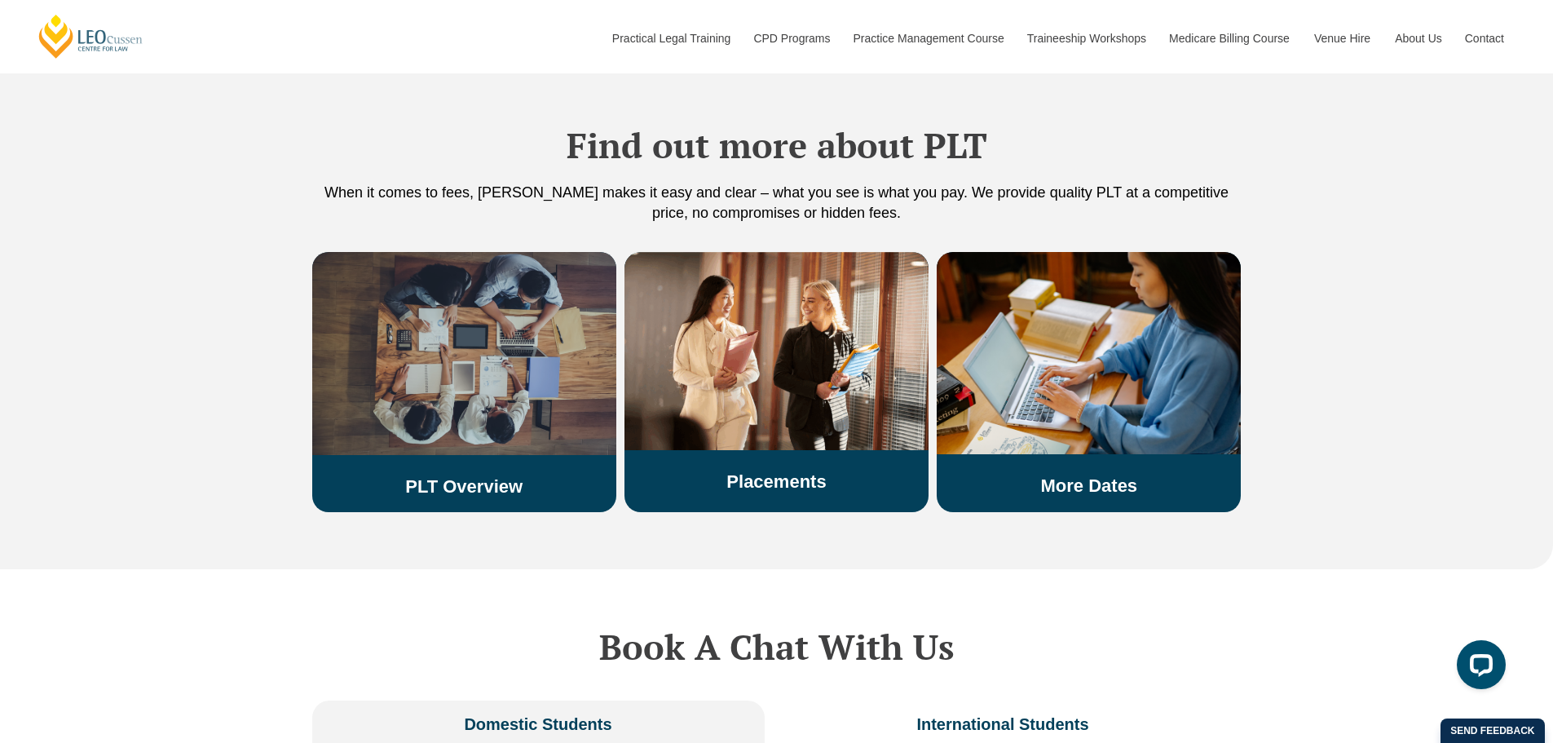
click at [502, 320] on img at bounding box center [464, 353] width 304 height 203
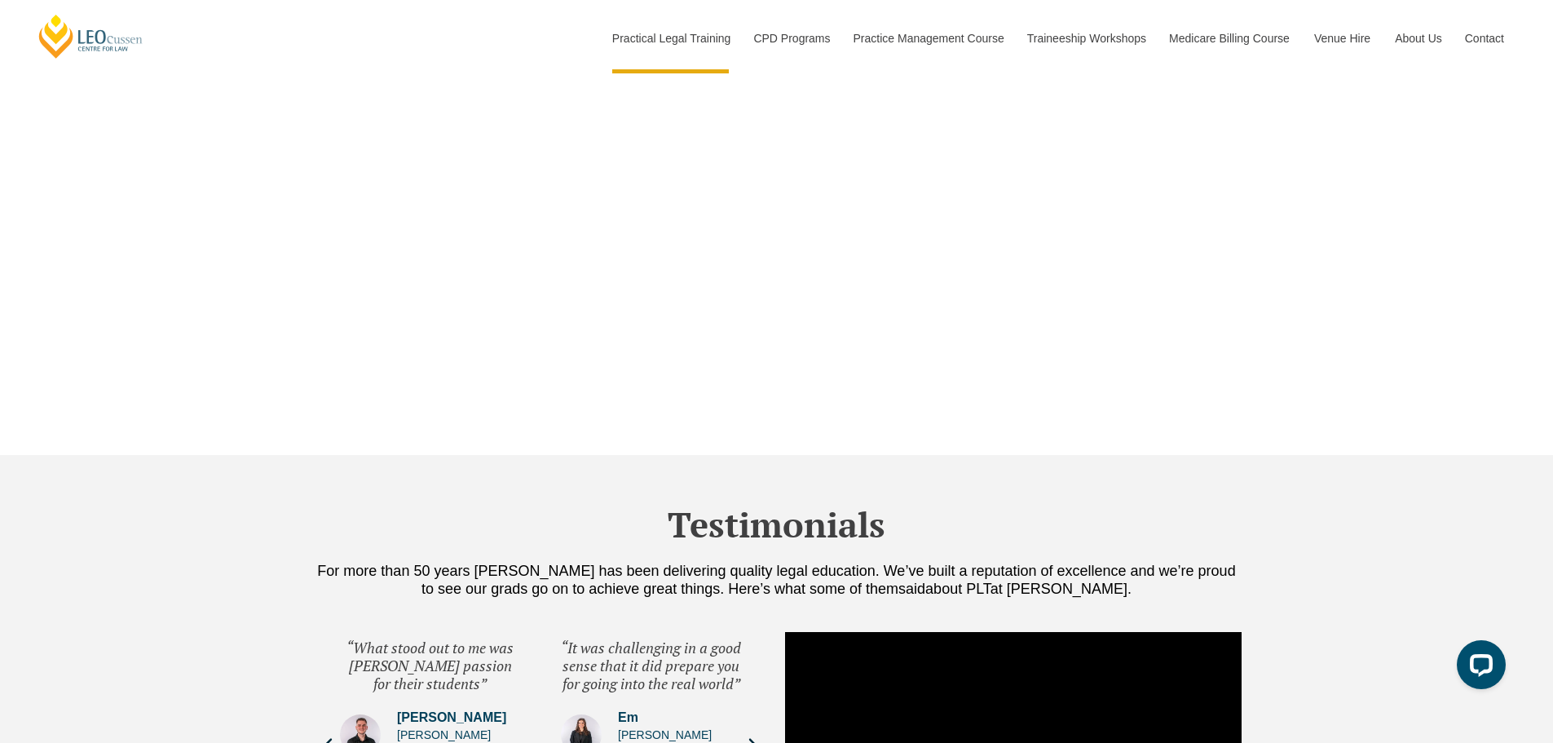
scroll to position [5545, 0]
